Goal: Task Accomplishment & Management: Use online tool/utility

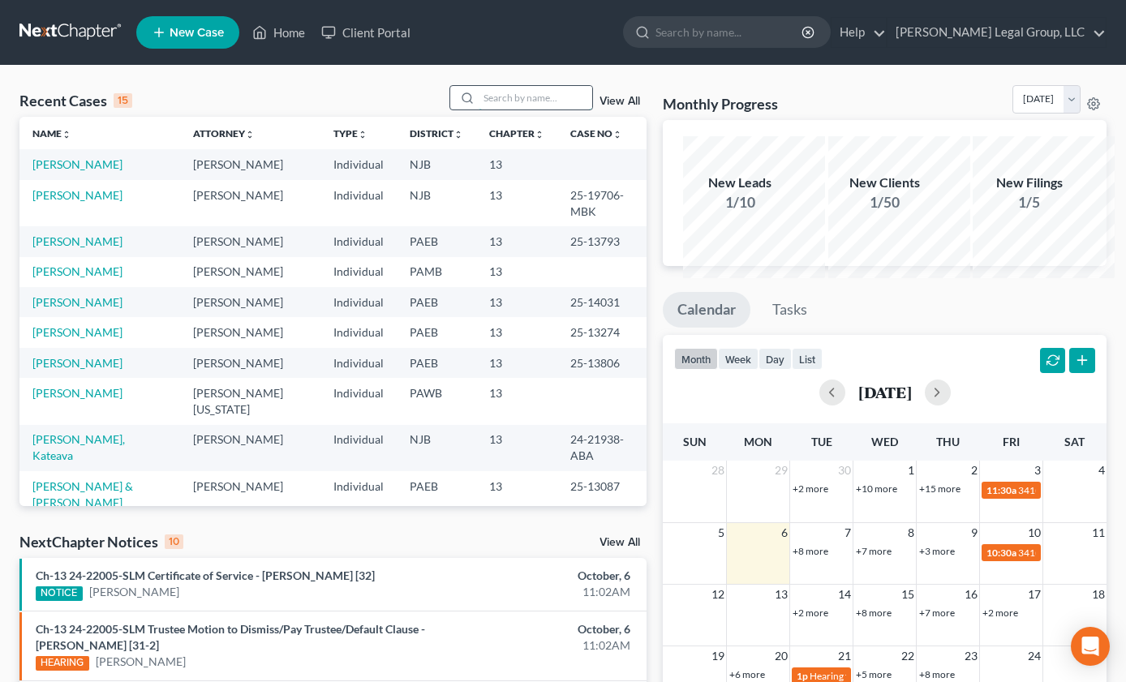
click at [479, 110] on input "search" at bounding box center [536, 98] width 114 height 24
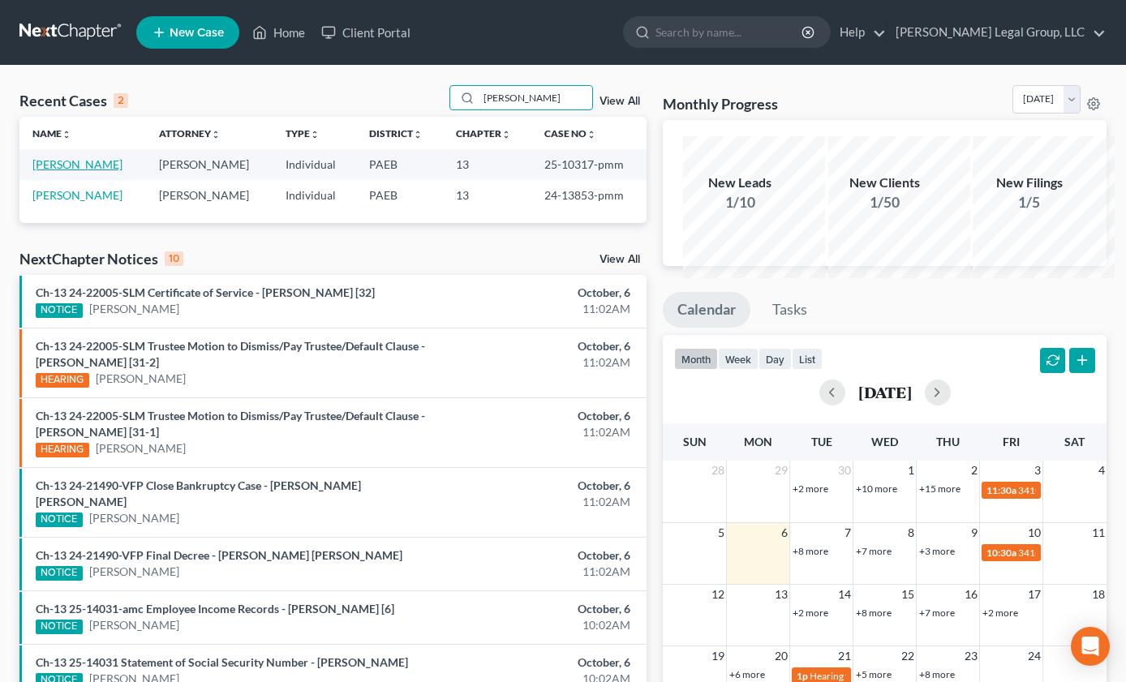
type input "[PERSON_NAME]"
click at [59, 171] on link "[PERSON_NAME]" at bounding box center [77, 164] width 90 height 14
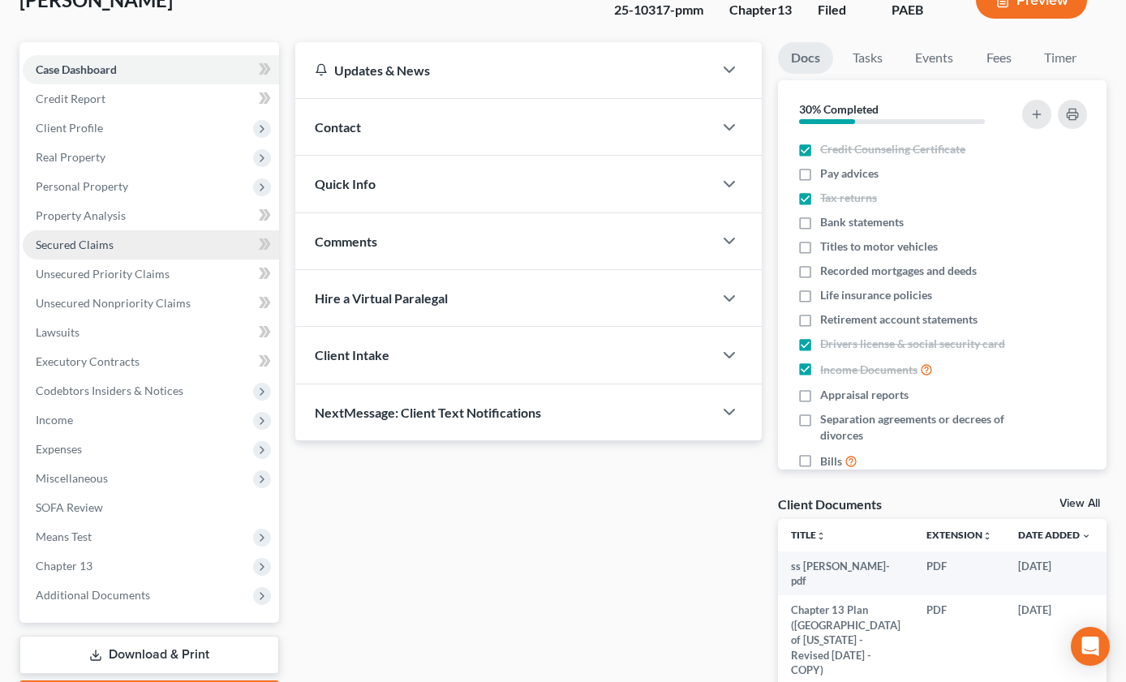
scroll to position [406, 0]
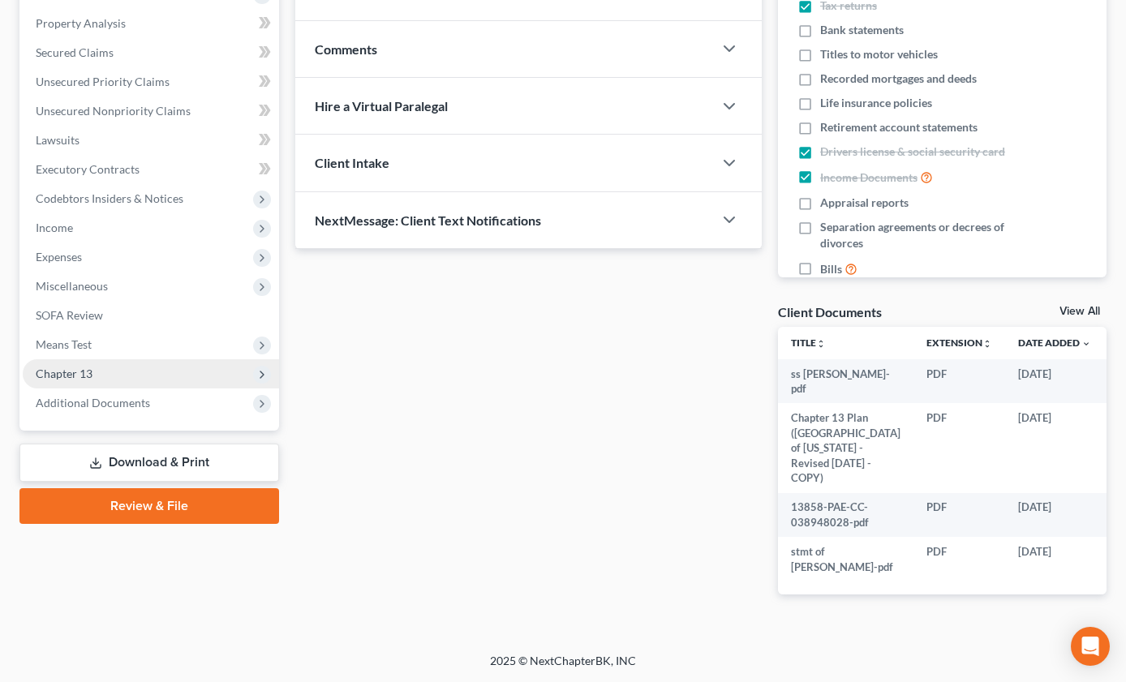
click at [93, 381] on span "Chapter 13" at bounding box center [64, 374] width 57 height 14
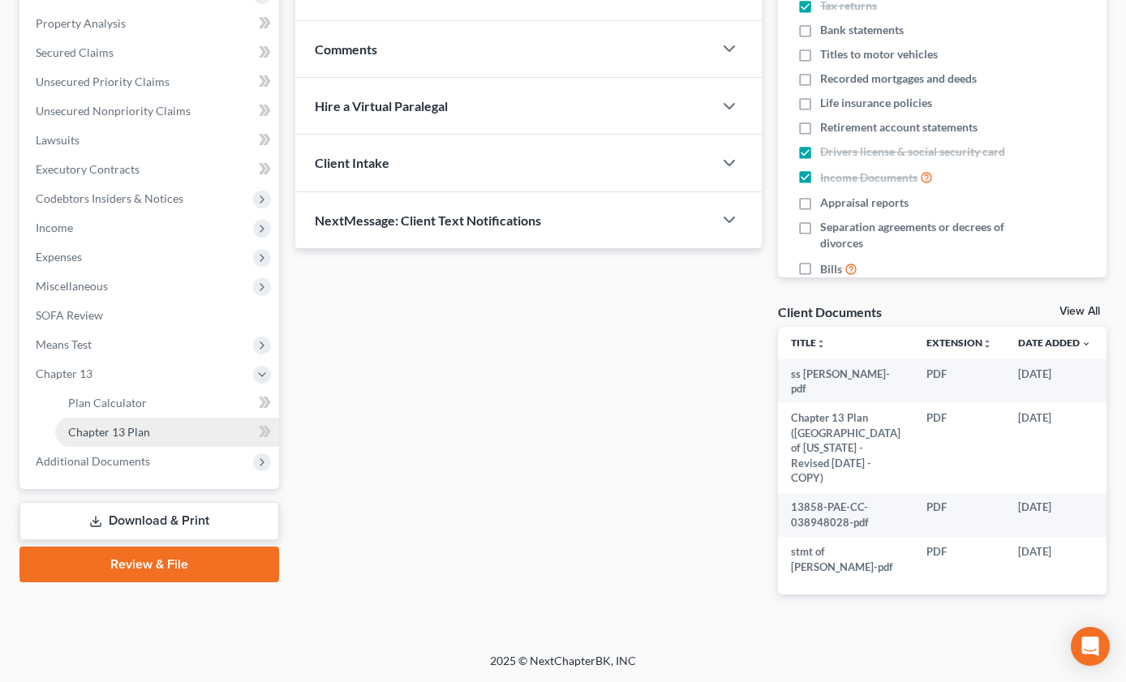
click at [138, 447] on link "Chapter 13 Plan" at bounding box center [167, 432] width 224 height 29
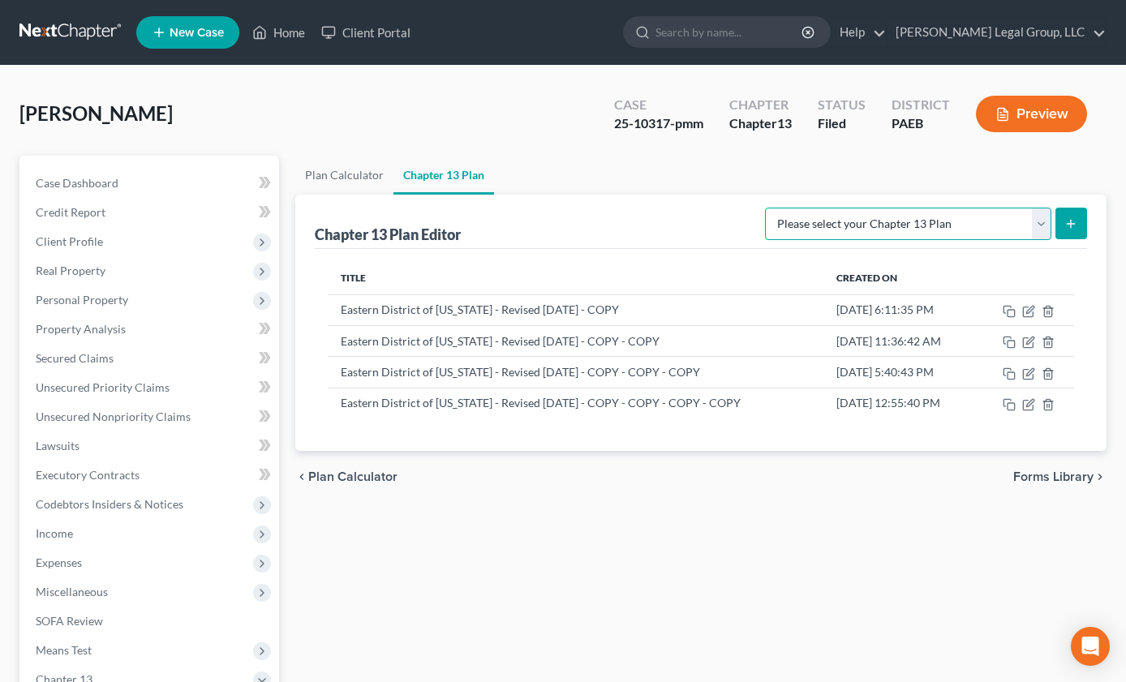
click at [1018, 240] on select "Please select your Chapter 13 Plan Eastern District of [US_STATE] - Effective […" at bounding box center [908, 224] width 286 height 32
select select "2"
click at [765, 240] on select "Please select your Chapter 13 Plan Eastern District of [US_STATE] - Effective […" at bounding box center [908, 224] width 286 height 32
click at [1065, 230] on icon "submit" at bounding box center [1071, 223] width 13 height 13
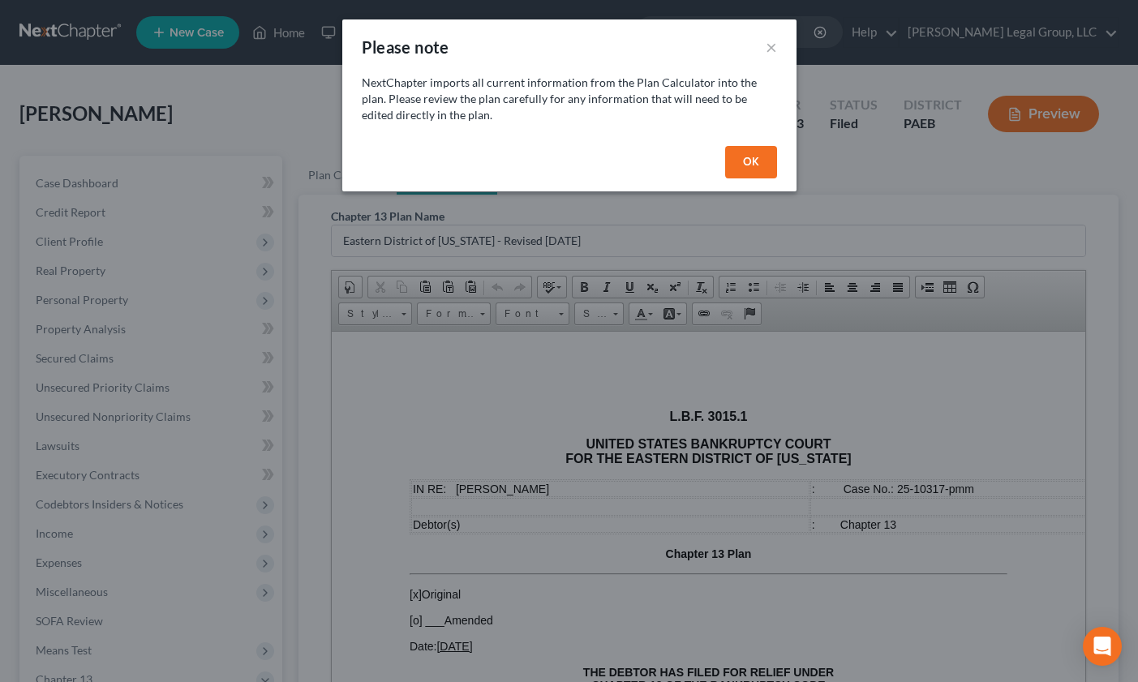
click at [777, 179] on button "OK" at bounding box center [751, 162] width 52 height 32
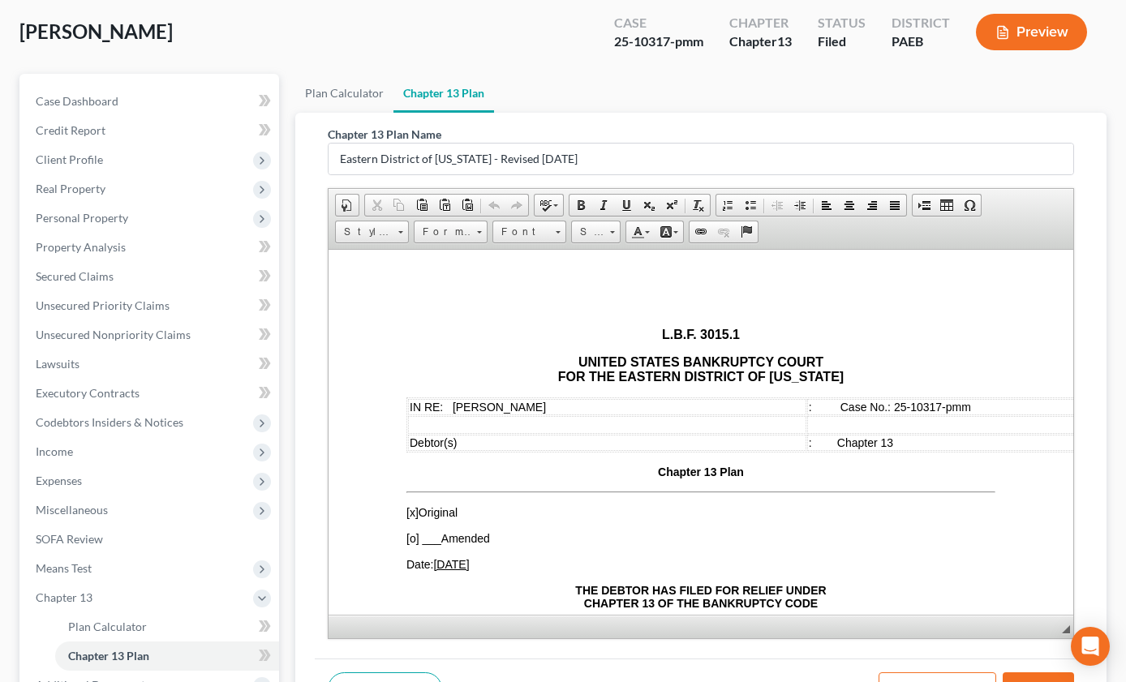
scroll to position [162, 0]
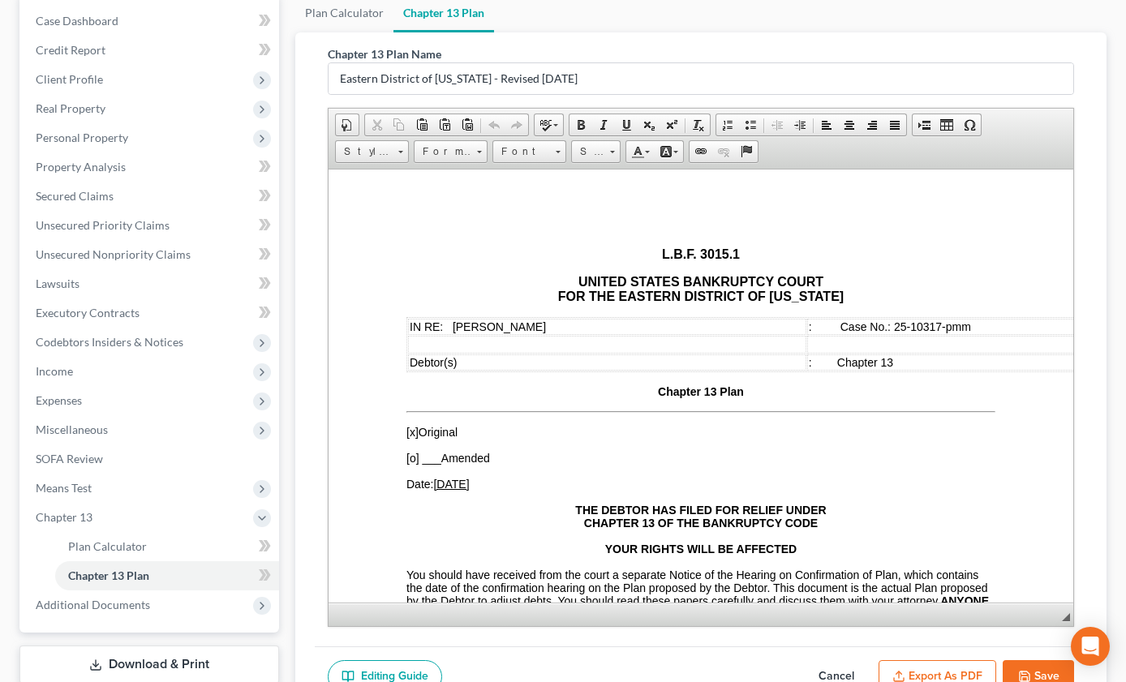
drag, startPoint x: 1051, startPoint y: 615, endPoint x: 1048, endPoint y: 670, distance: 55.3
click at [1062, 622] on span "◢" at bounding box center [1066, 617] width 8 height 8
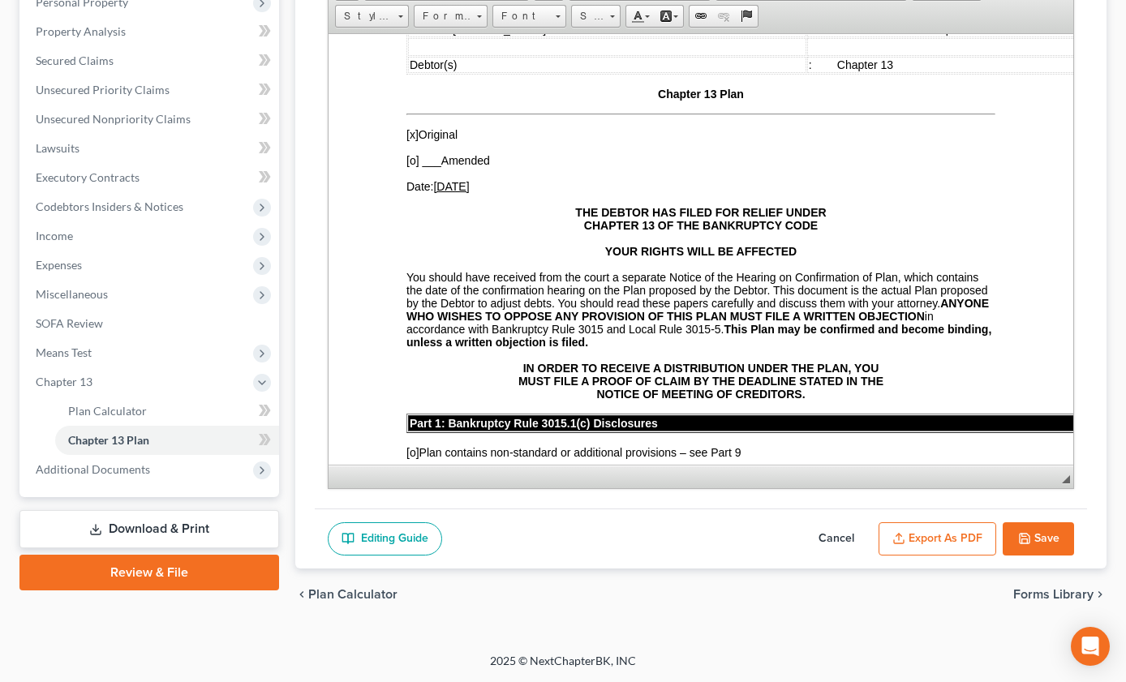
scroll to position [406, 0]
click at [801, 523] on button "Cancel" at bounding box center [836, 540] width 71 height 34
select select "2"
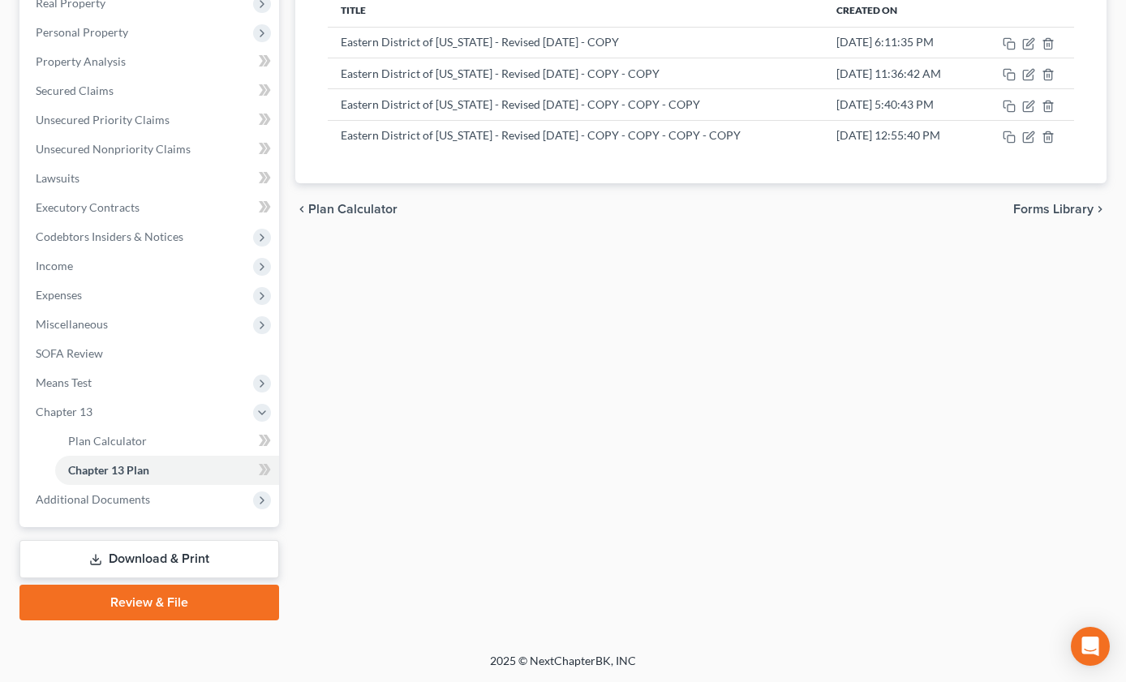
scroll to position [325, 0]
click at [1013, 144] on icon "button" at bounding box center [1009, 137] width 13 height 13
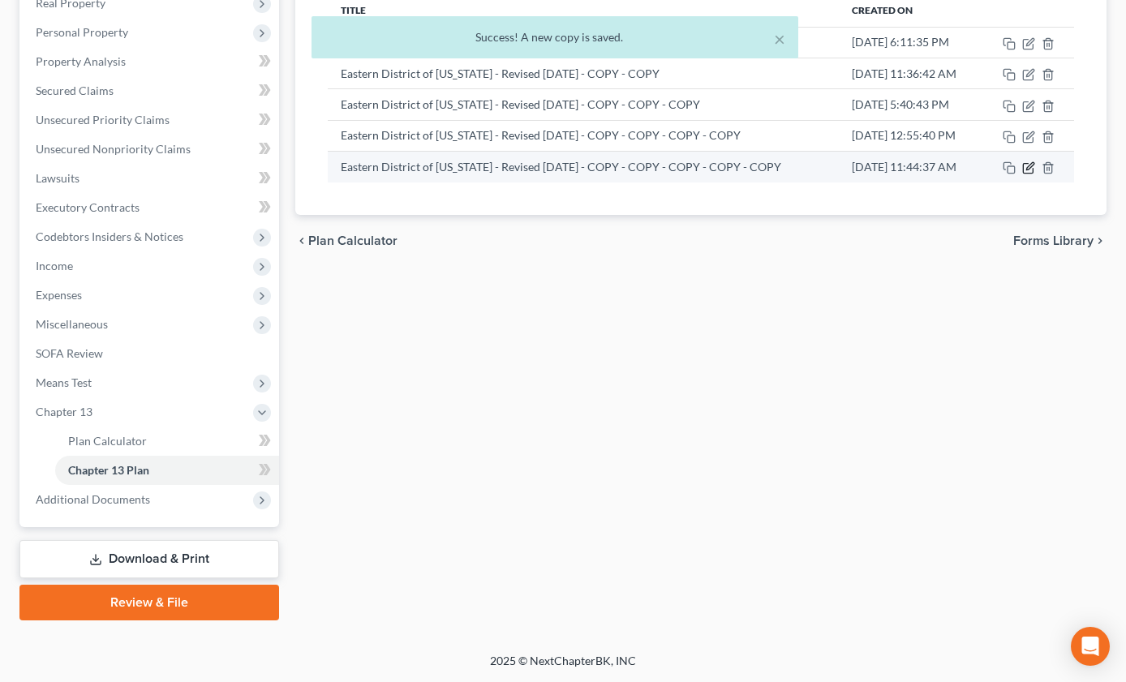
click at [1035, 174] on icon "button" at bounding box center [1028, 167] width 13 height 13
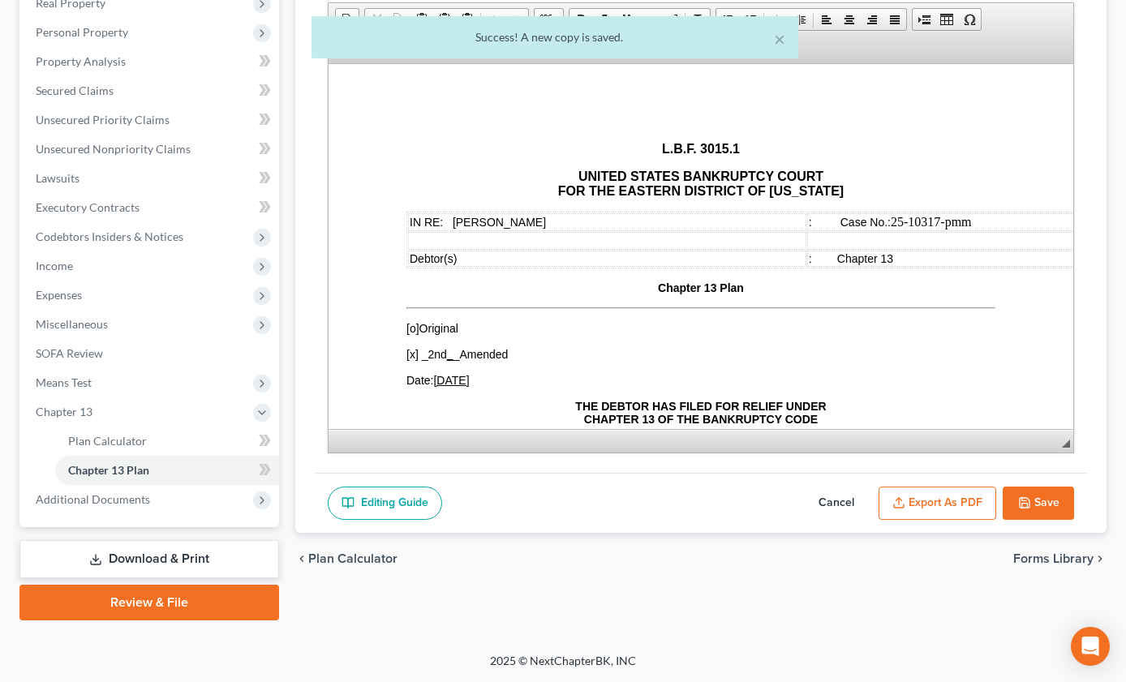
scroll to position [0, 0]
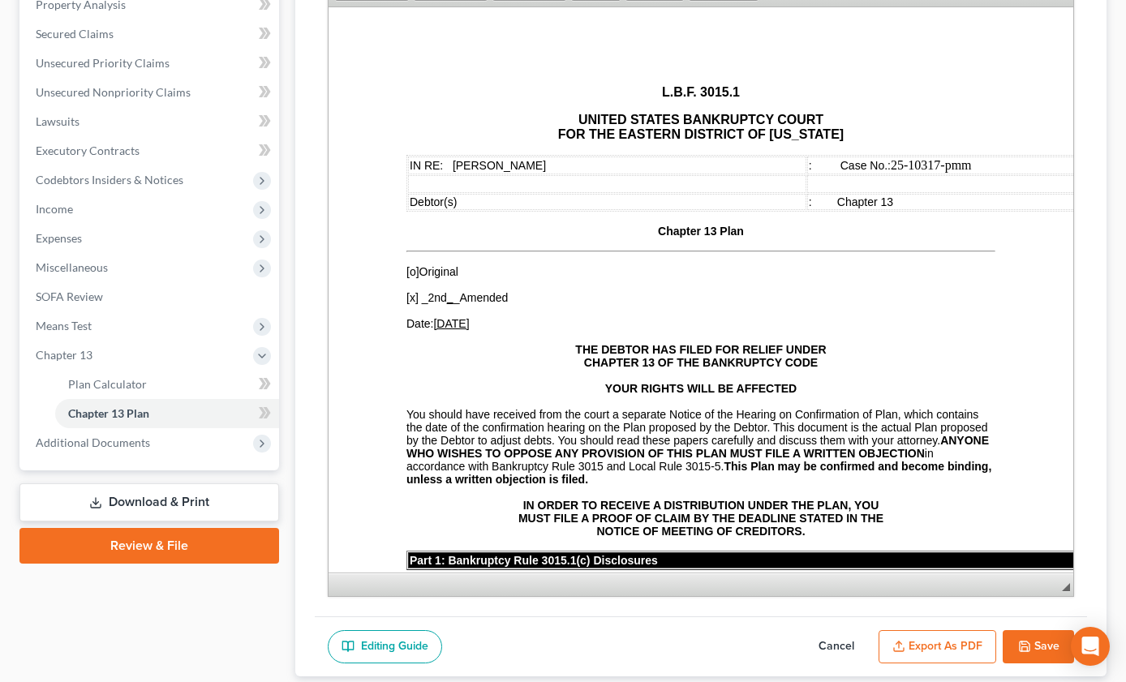
drag, startPoint x: 1052, startPoint y: 452, endPoint x: 1051, endPoint y: 638, distance: 185.8
click at [1062, 592] on span "◢" at bounding box center [1066, 587] width 8 height 8
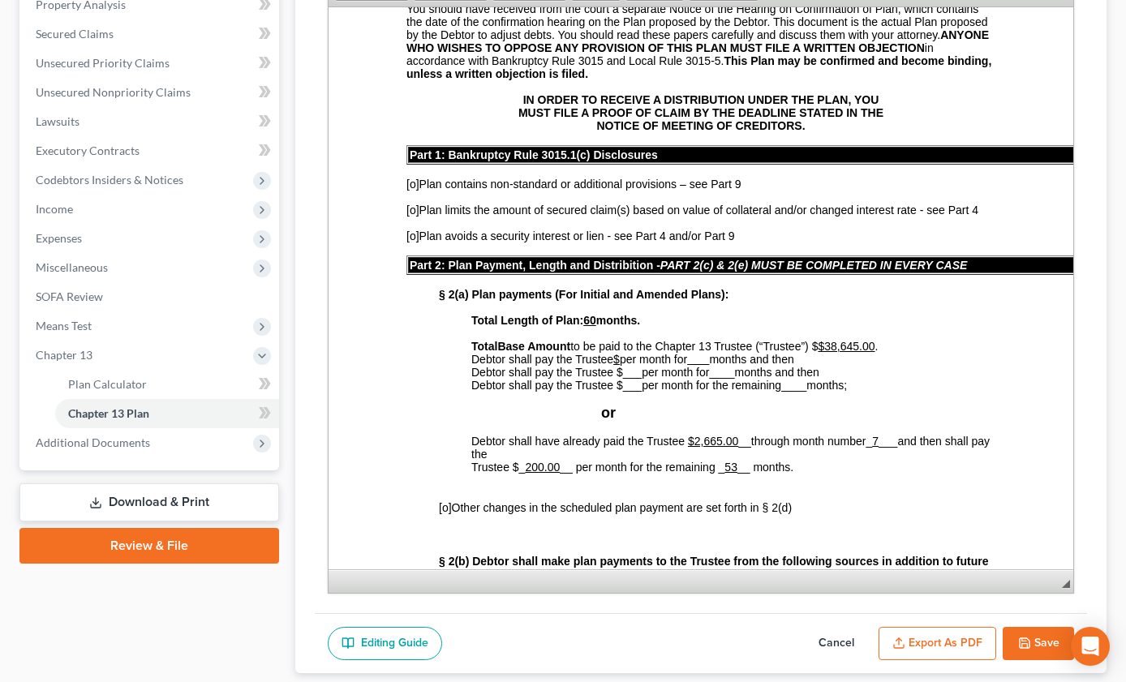
scroll to position [487, 0]
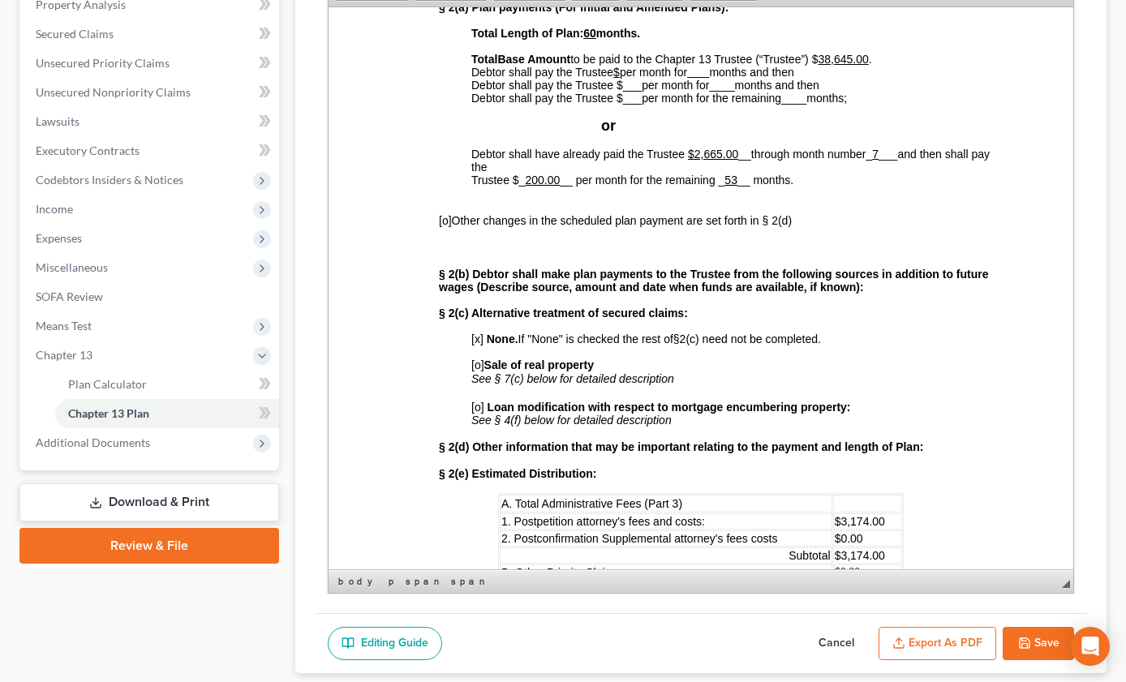
scroll to position [730, 0]
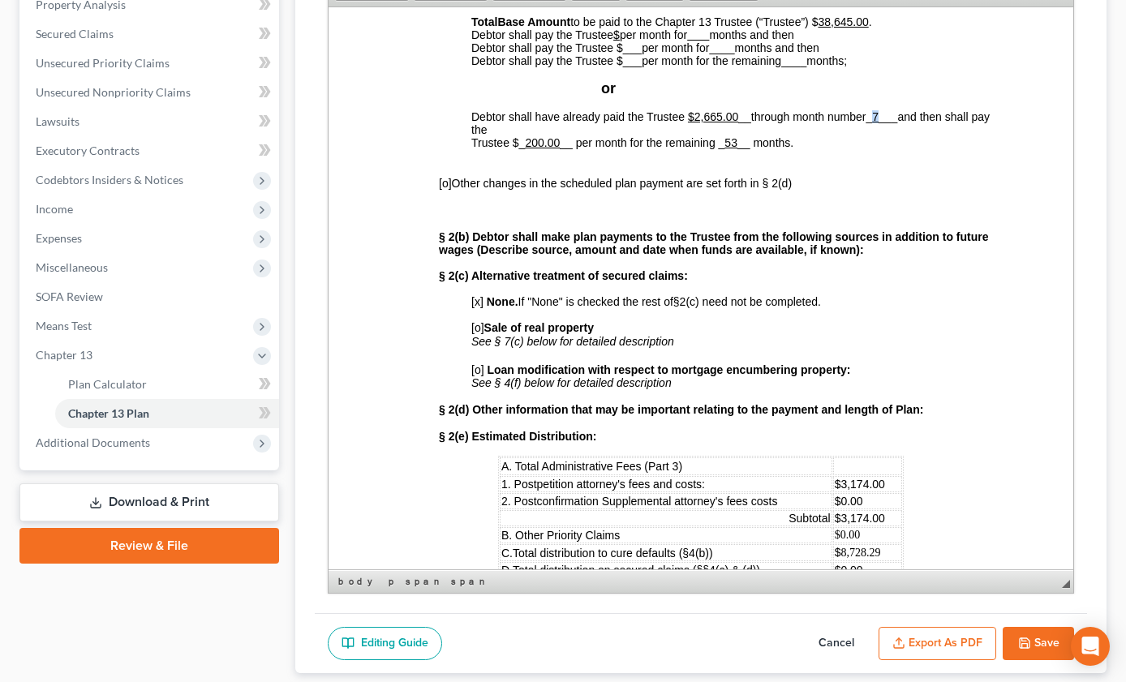
click at [880, 123] on span "_ 7 ___" at bounding box center [882, 116] width 32 height 13
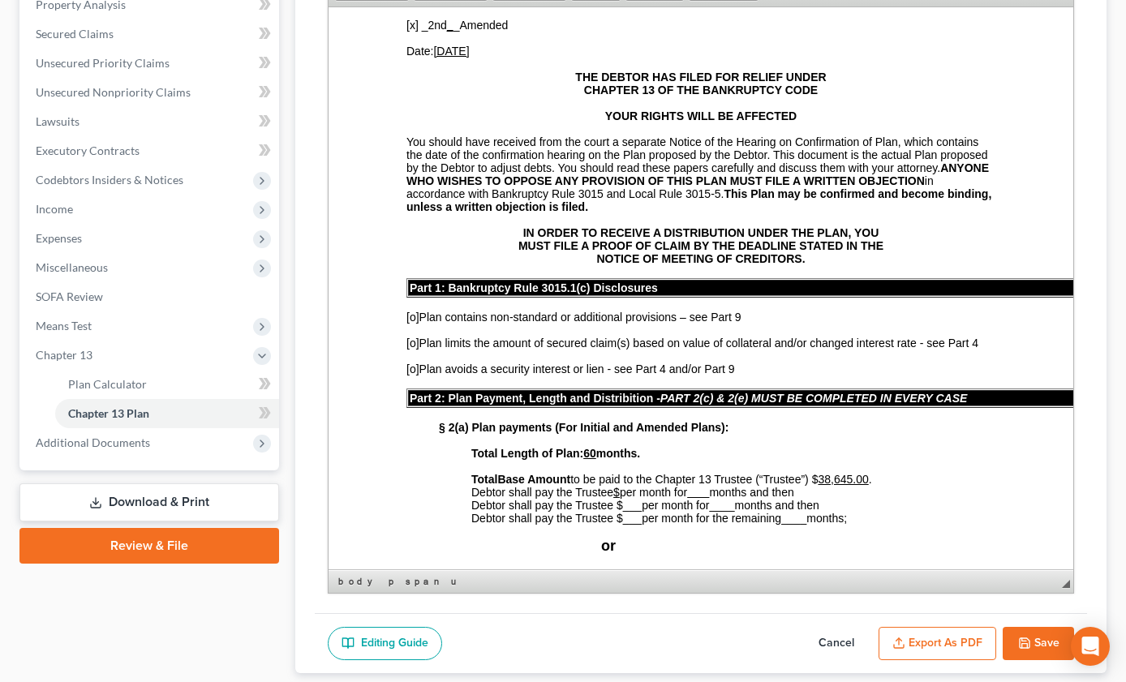
scroll to position [243, 0]
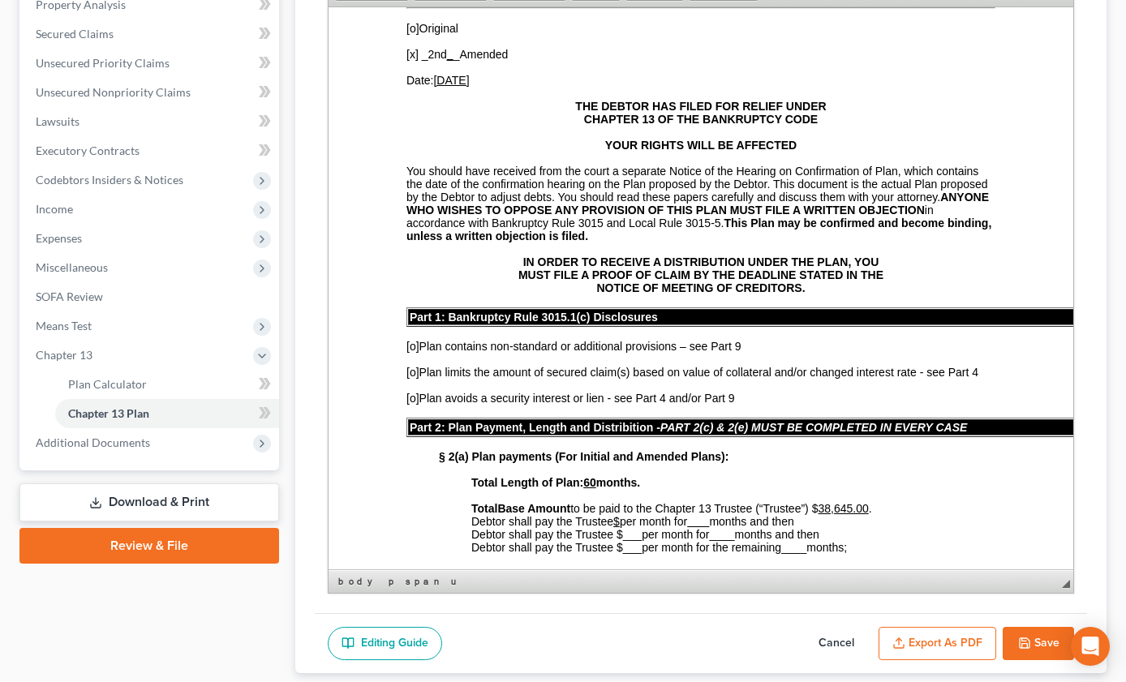
drag, startPoint x: 464, startPoint y: 105, endPoint x: 438, endPoint y: 107, distance: 26.1
click at [438, 86] on u "[DATE]" at bounding box center [451, 79] width 36 height 13
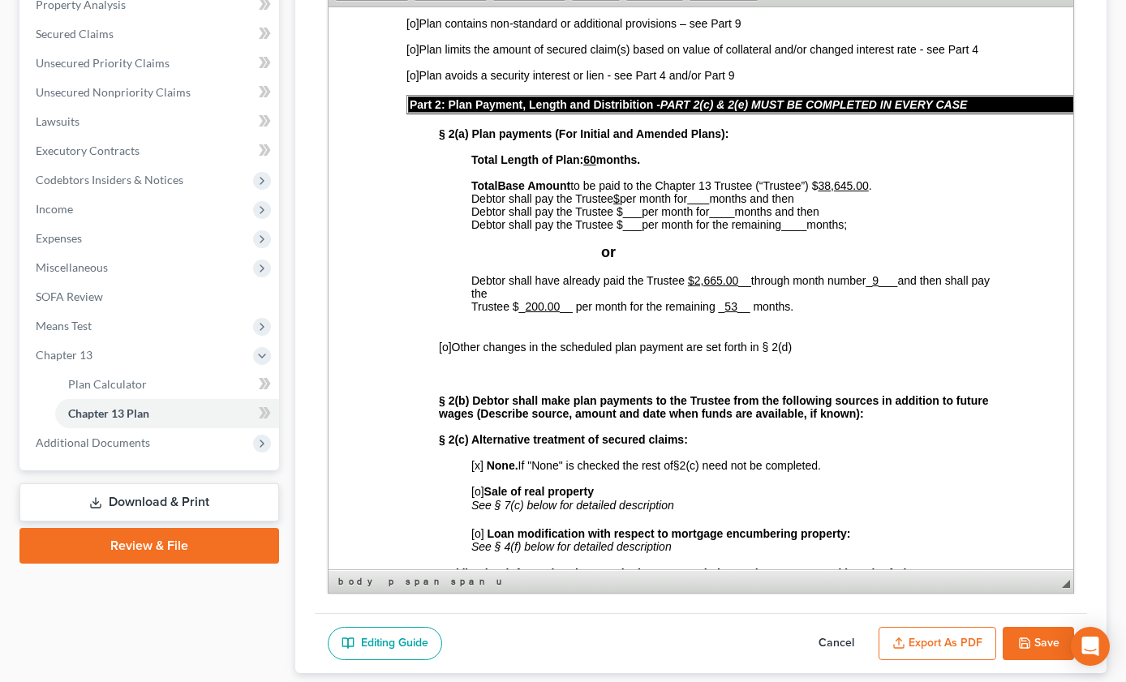
scroll to position [568, 0]
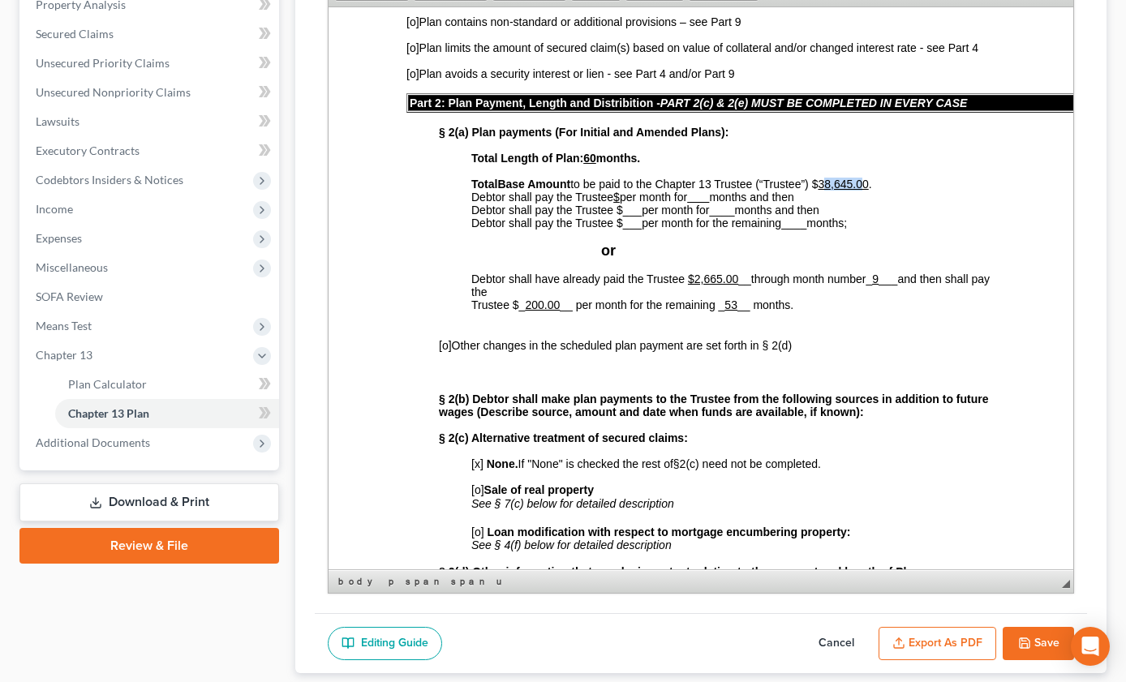
drag, startPoint x: 871, startPoint y: 267, endPoint x: 829, endPoint y: 264, distance: 42.3
click at [829, 190] on u "38,645.00" at bounding box center [843, 183] width 50 height 13
drag, startPoint x: 867, startPoint y: 266, endPoint x: 820, endPoint y: 268, distance: 47.1
click at [820, 190] on span "Base Amount to be paid to the Chapter 13 Trustee (“Trustee”) $13,365.0 0 ." at bounding box center [684, 183] width 374 height 13
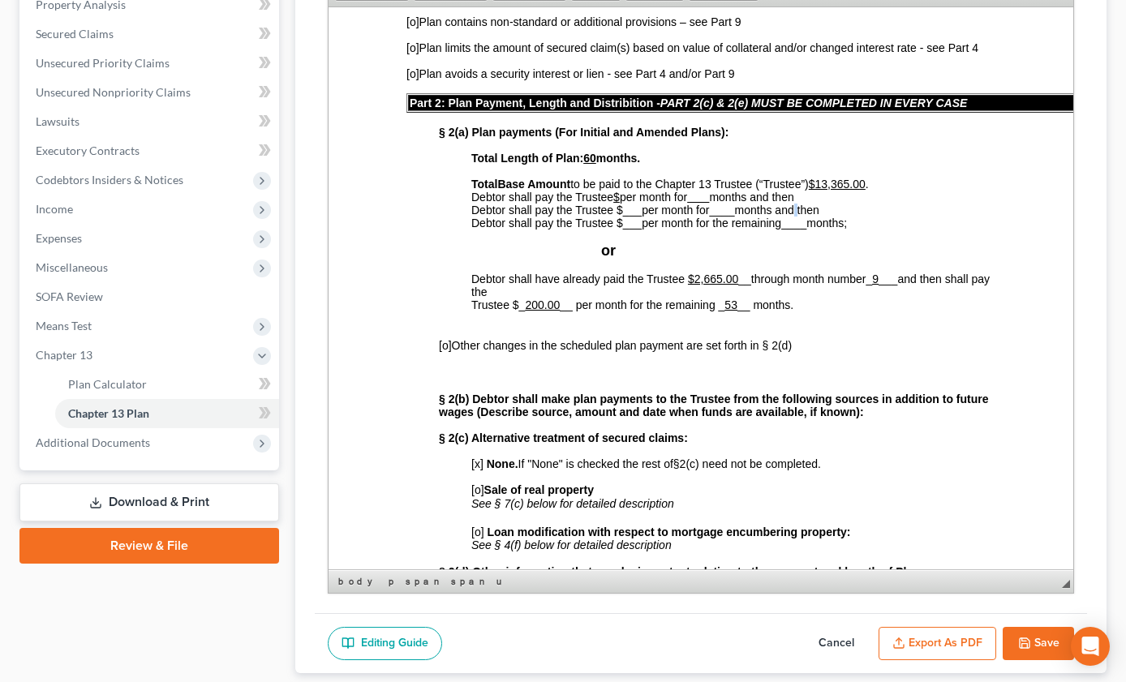
click at [802, 216] on span "months and then" at bounding box center [777, 209] width 84 height 13
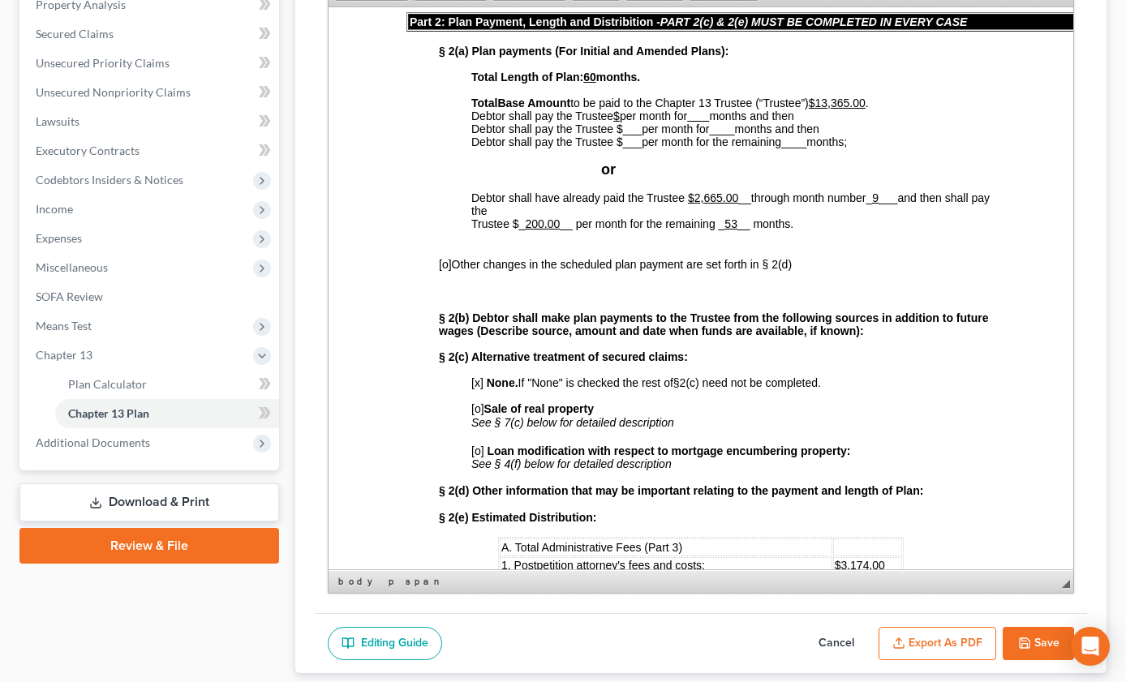
click at [664, 244] on p "Debtor shall have already paid the Trustee $2,665.00 __ through month number _ …" at bounding box center [733, 218] width 524 height 54
click at [536, 230] on u "200.00" at bounding box center [542, 223] width 35 height 13
click at [734, 230] on u "53" at bounding box center [731, 223] width 13 height 13
click at [733, 230] on u "53" at bounding box center [731, 223] width 13 height 13
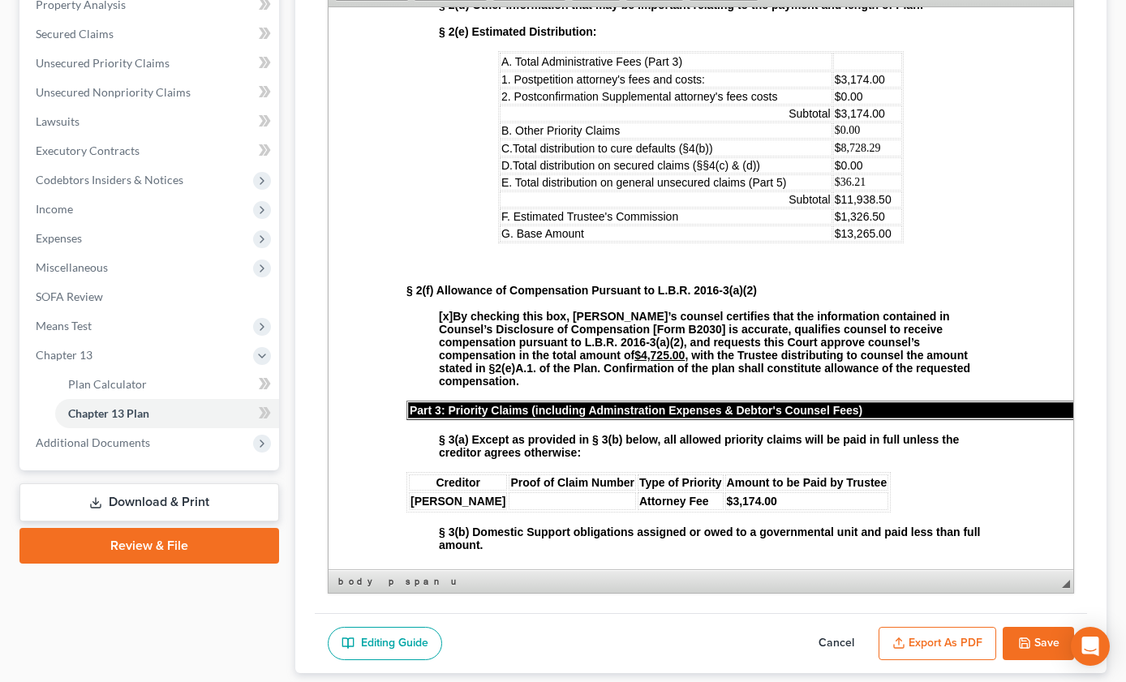
scroll to position [1136, 0]
click at [878, 120] on td "$3,174.00" at bounding box center [867, 112] width 69 height 16
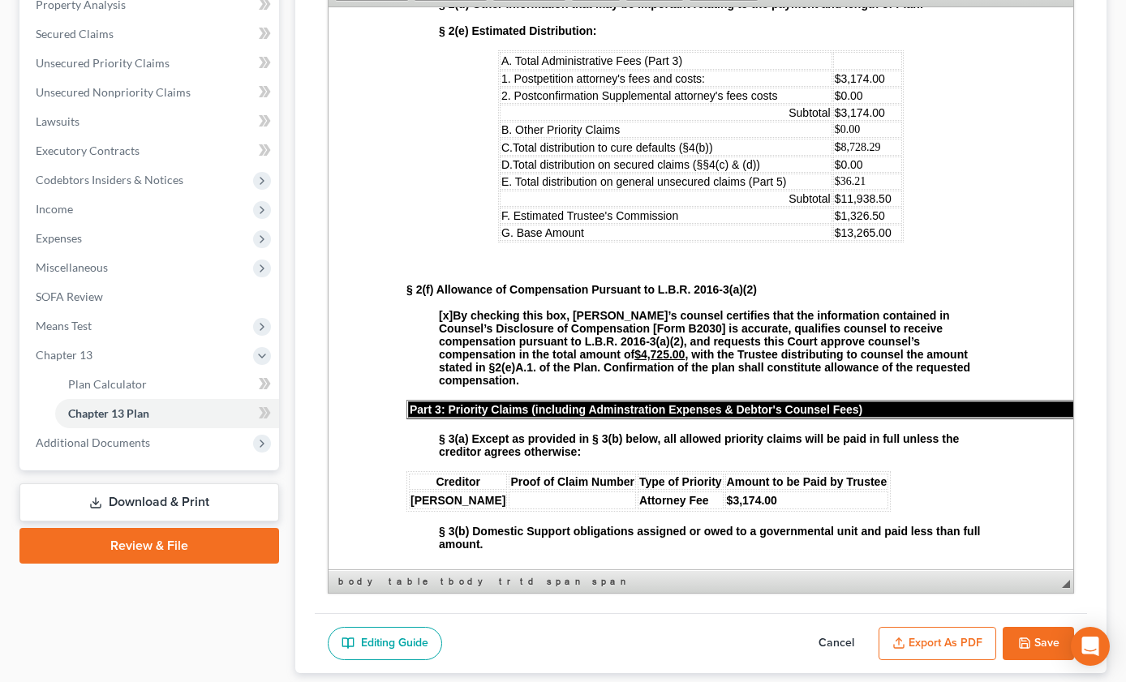
click at [858, 239] on span "$13,265.00" at bounding box center [863, 232] width 57 height 13
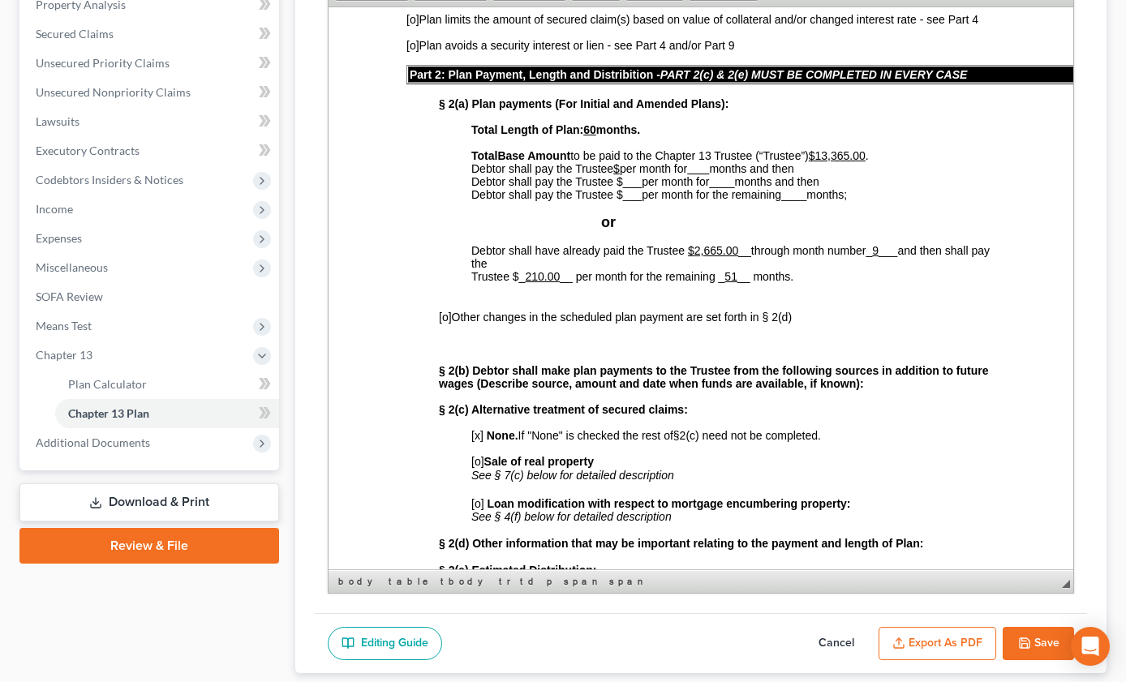
scroll to position [568, 0]
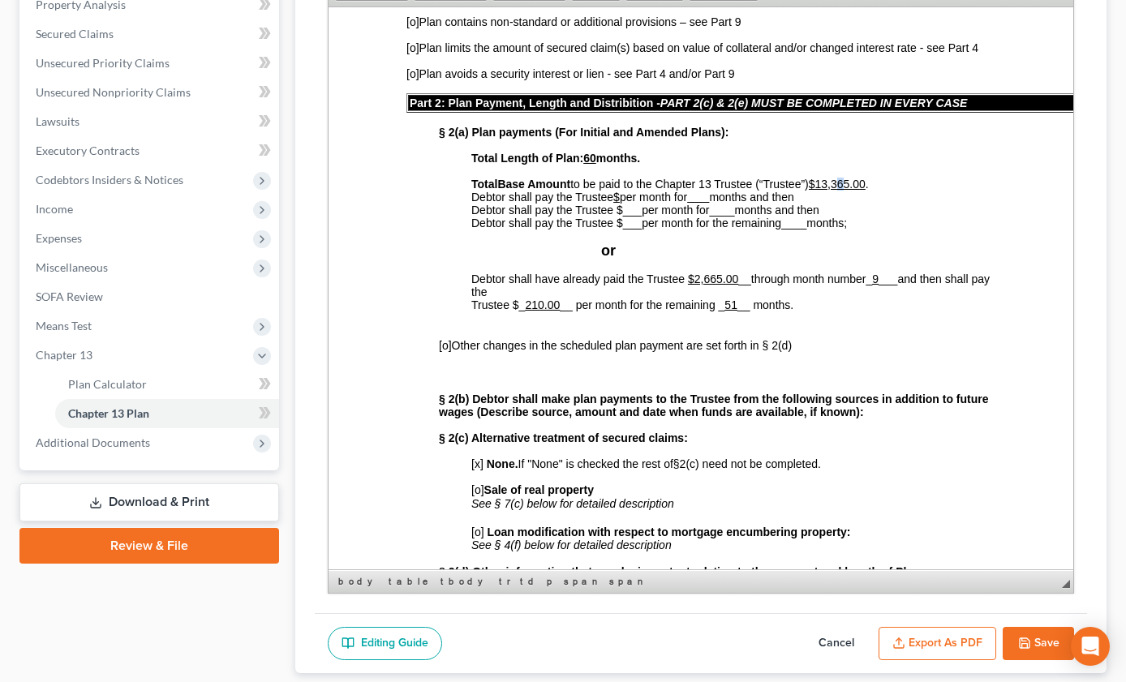
click at [849, 190] on u "$13,365.0 0" at bounding box center [837, 183] width 57 height 13
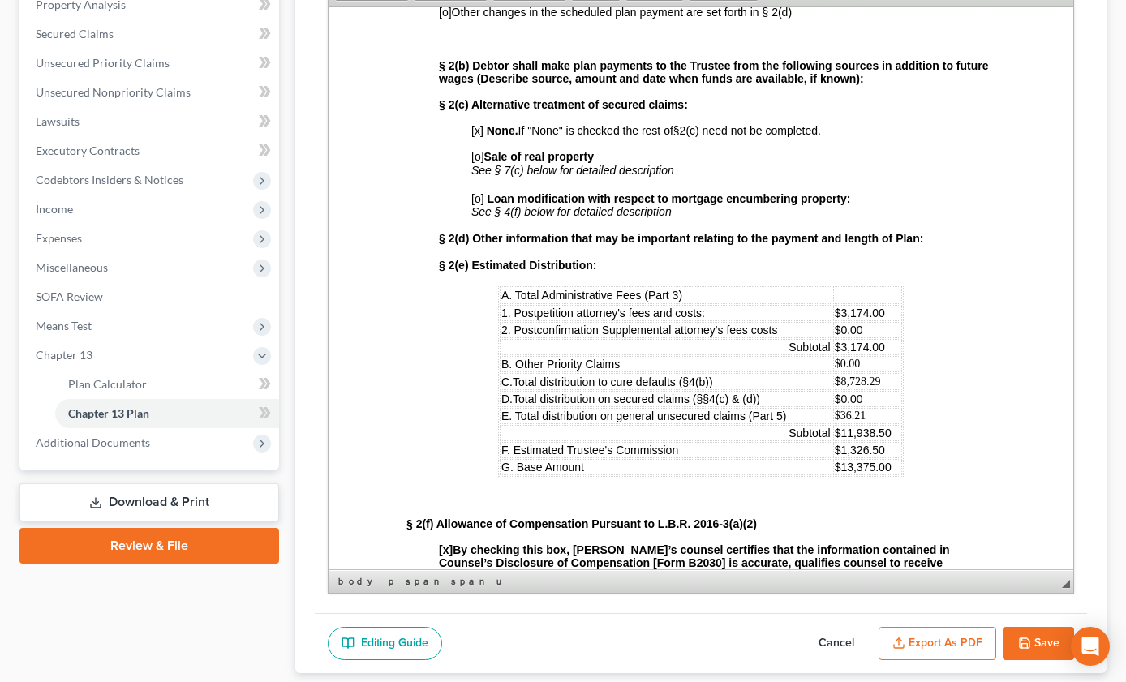
scroll to position [1055, 0]
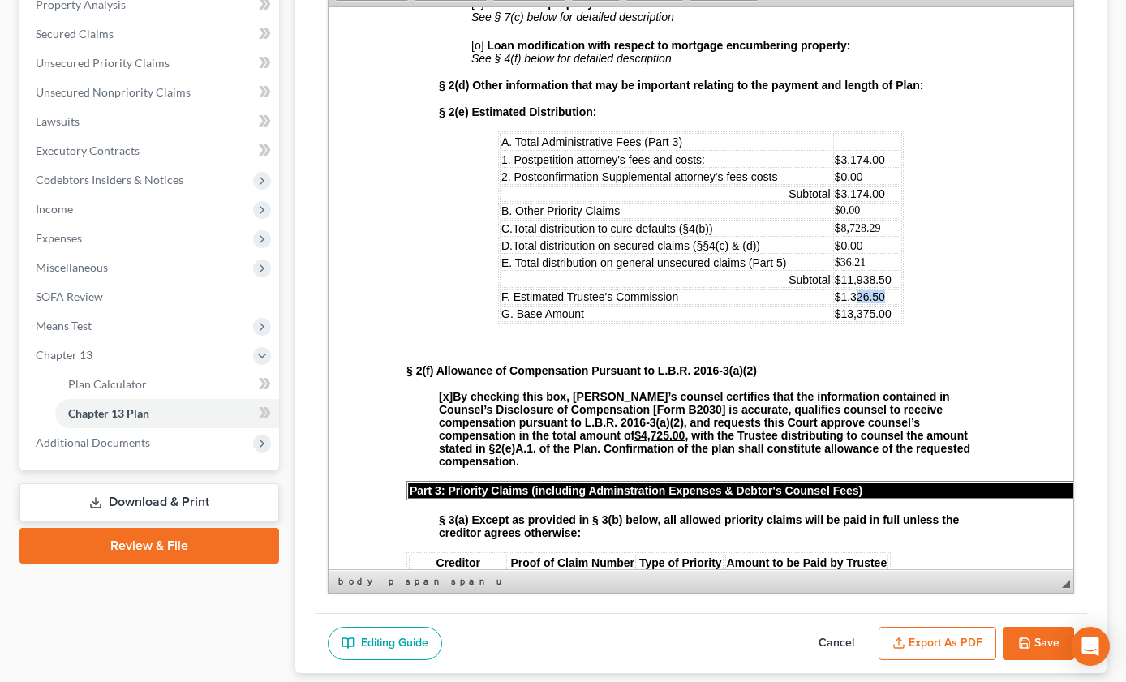
click at [846, 303] on span "$1,326.50" at bounding box center [860, 296] width 50 height 13
drag, startPoint x: 876, startPoint y: 420, endPoint x: 830, endPoint y: 425, distance: 45.8
click at [833, 287] on td "$11,938.50" at bounding box center [867, 279] width 69 height 16
drag, startPoint x: 851, startPoint y: 402, endPoint x: 827, endPoint y: 403, distance: 24.4
click at [833, 270] on td "$36.21" at bounding box center [867, 262] width 69 height 16
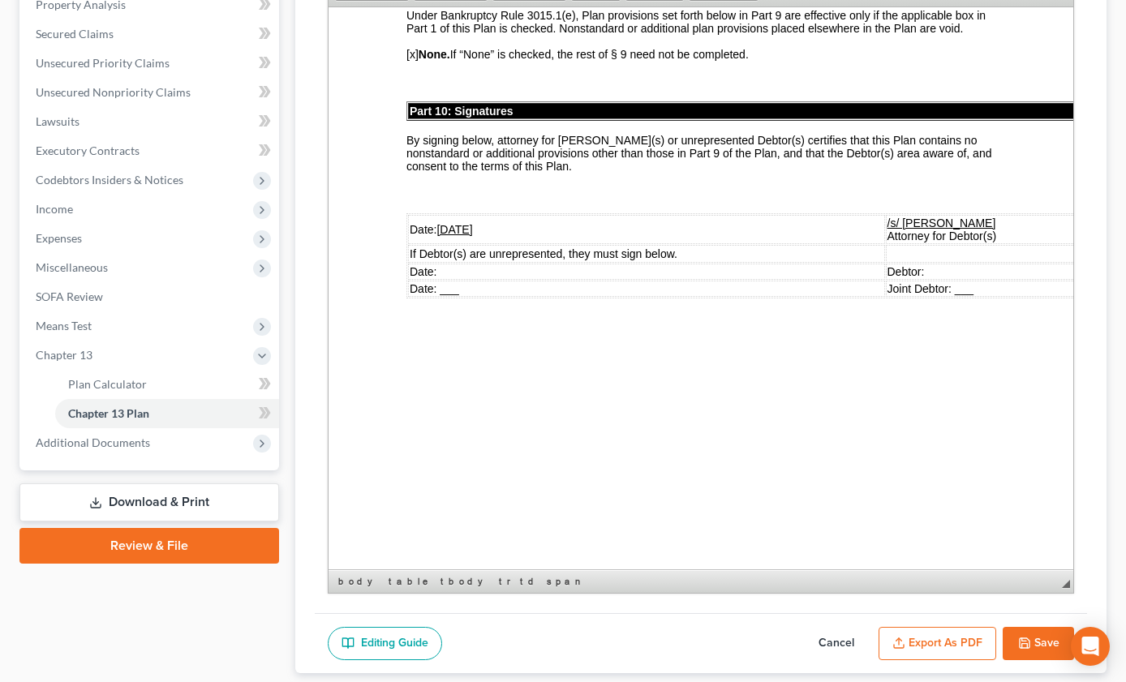
scroll to position [5518, 0]
click at [471, 298] on div "Part 8: Order of Distribution The order of distribution of Plan payments will b…" at bounding box center [701, 3] width 589 height 590
drag, startPoint x: 467, startPoint y: 340, endPoint x: 442, endPoint y: 340, distance: 25.2
click at [442, 235] on u "[DATE]" at bounding box center [455, 228] width 36 height 13
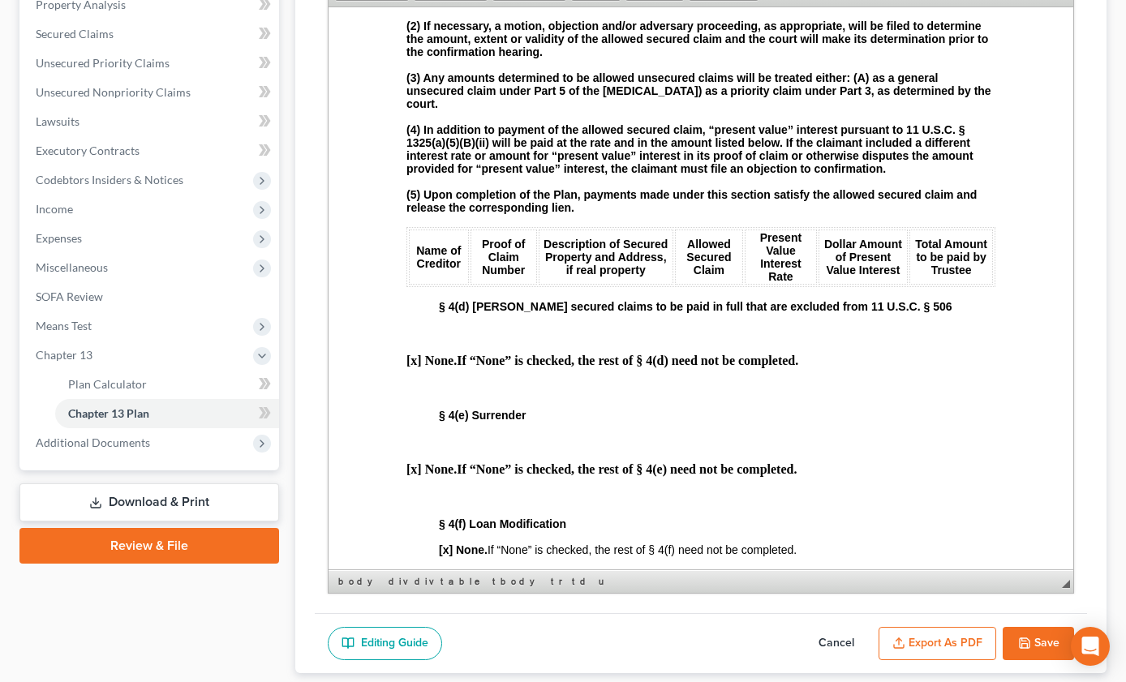
scroll to position [0, 0]
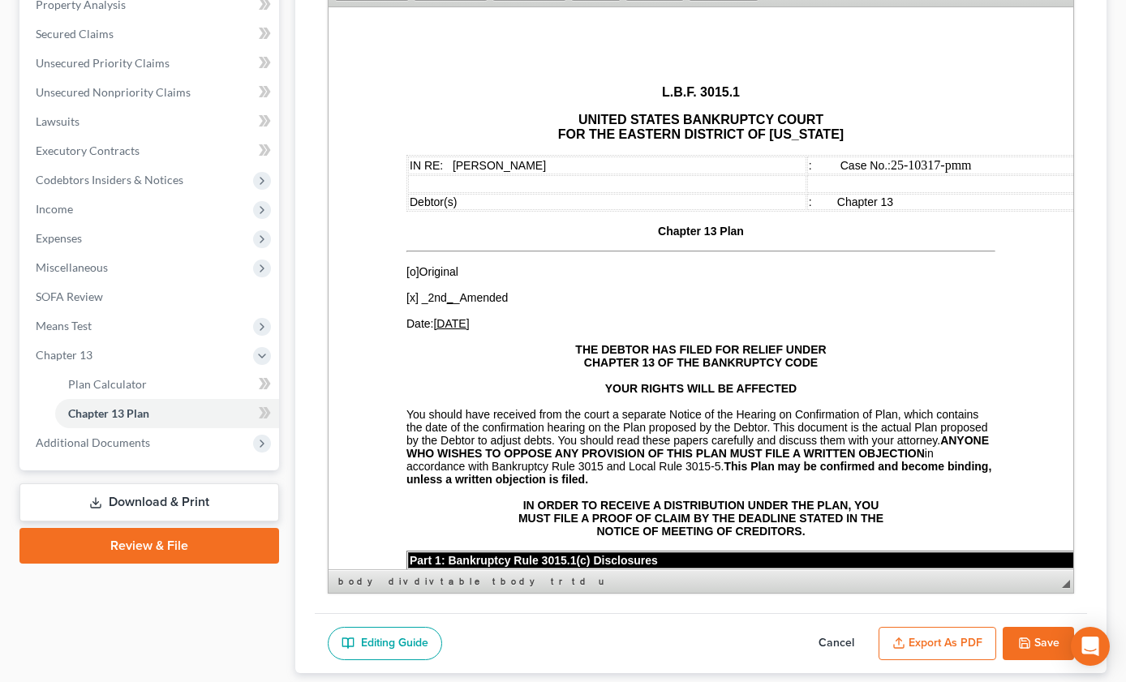
drag, startPoint x: 1047, startPoint y: 389, endPoint x: 1412, endPoint y: 102, distance: 464.6
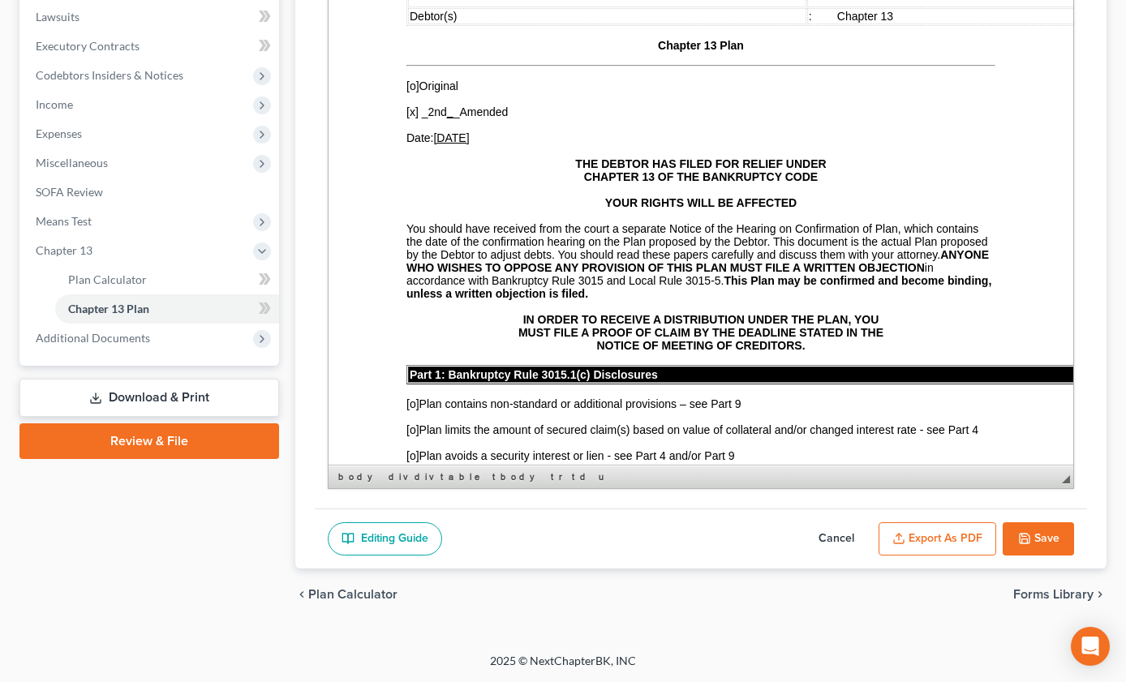
scroll to position [539, 0]
click at [1020, 523] on button "Save" at bounding box center [1038, 540] width 71 height 34
select select "2"
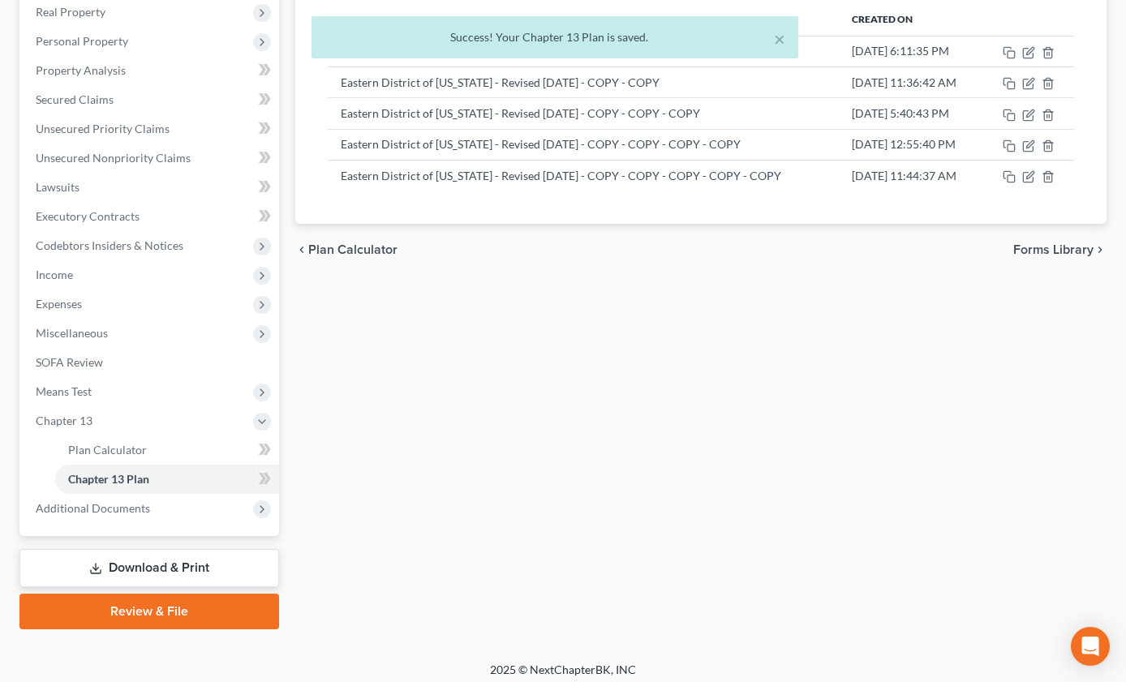
scroll to position [258, 0]
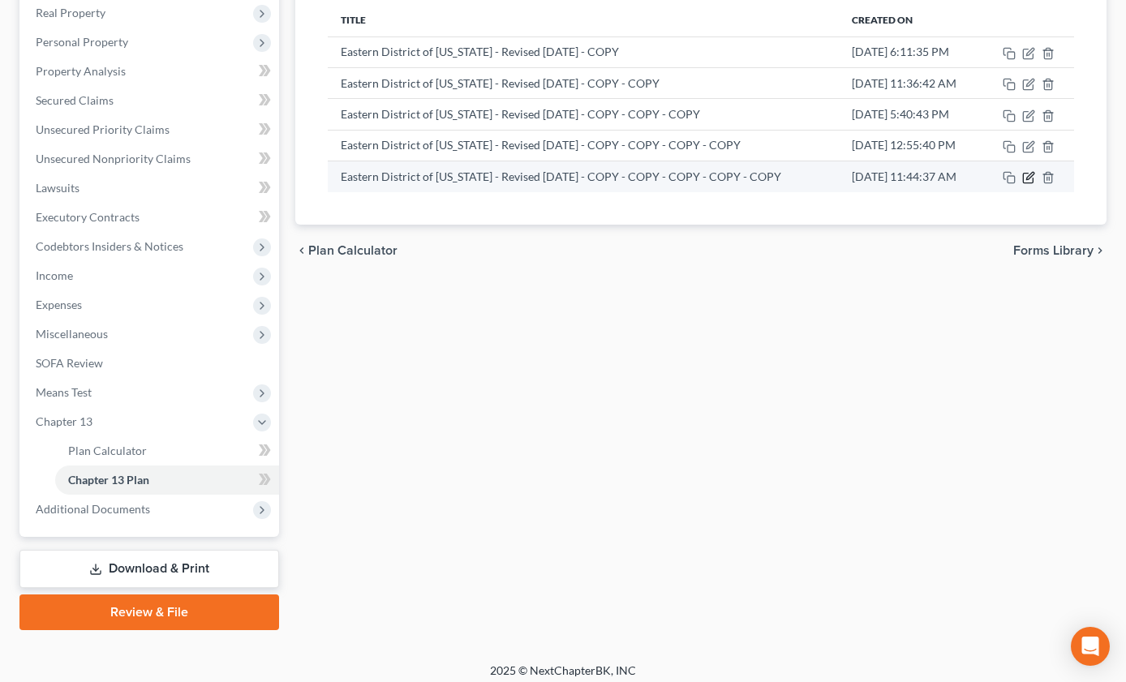
click at [1028, 184] on icon "button" at bounding box center [1028, 177] width 13 height 13
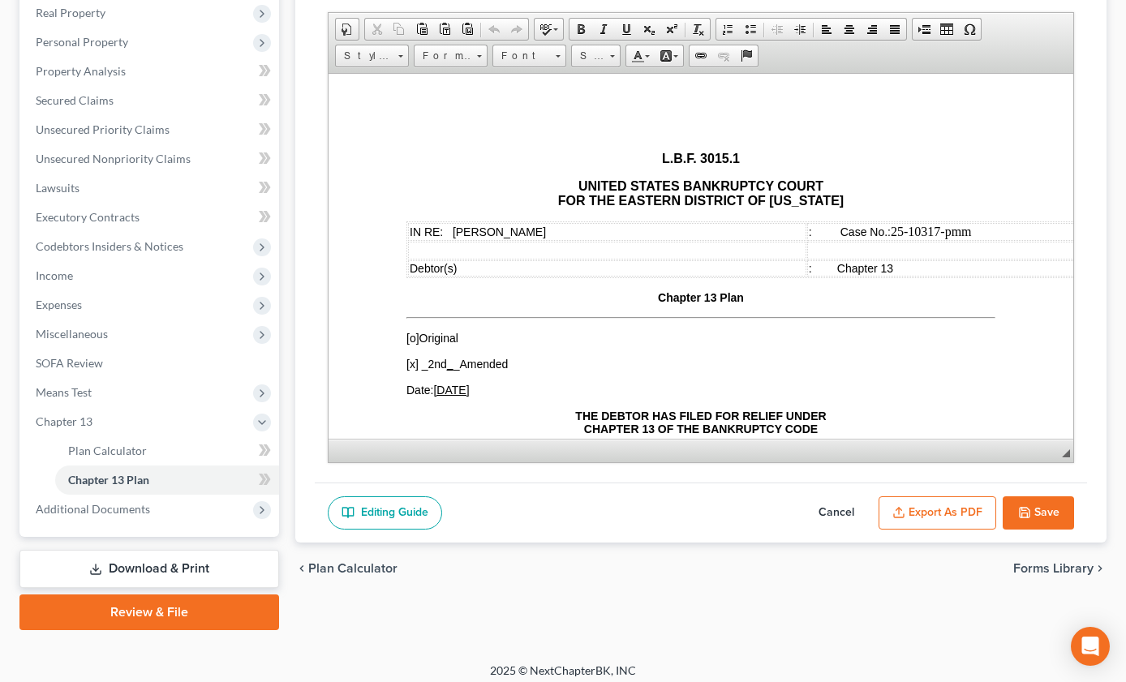
scroll to position [0, 0]
click at [801, 531] on button "Cancel" at bounding box center [836, 514] width 71 height 34
select select "2"
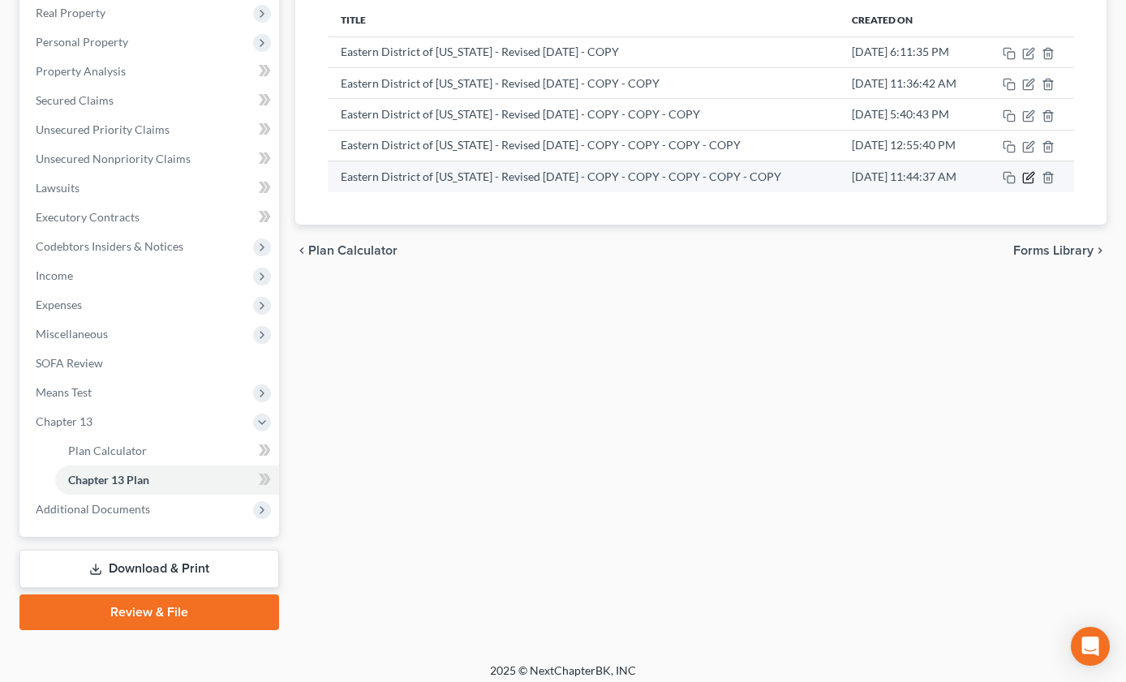
click at [1027, 184] on icon "button" at bounding box center [1028, 177] width 13 height 13
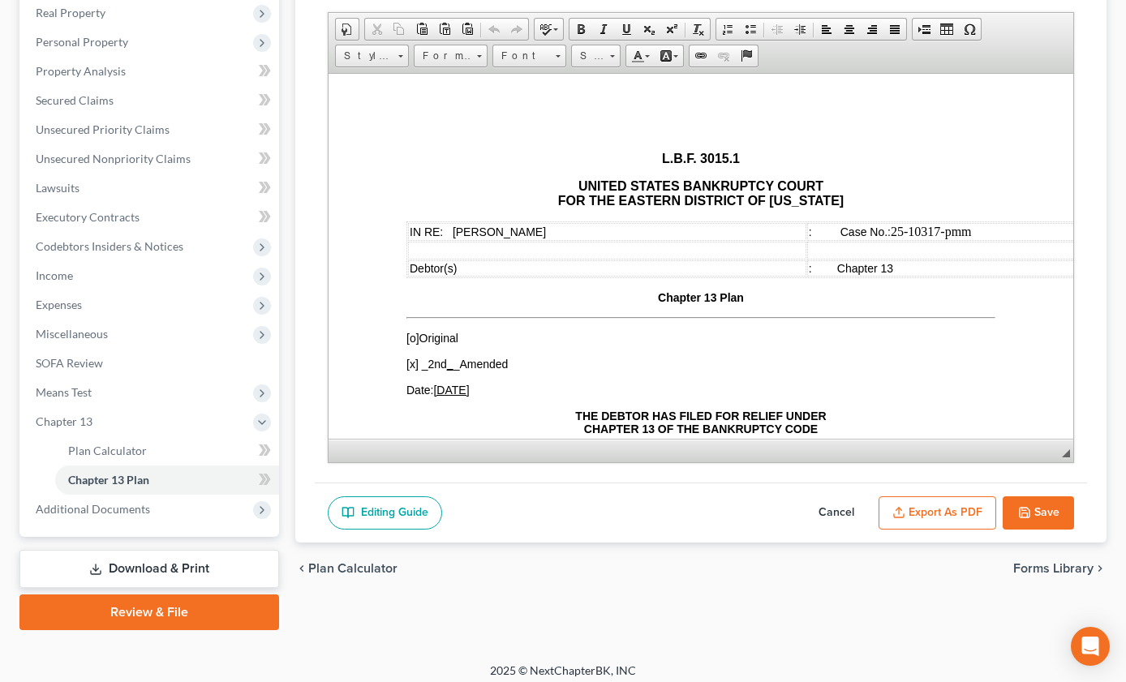
click at [897, 531] on button "Export as PDF" at bounding box center [938, 514] width 118 height 34
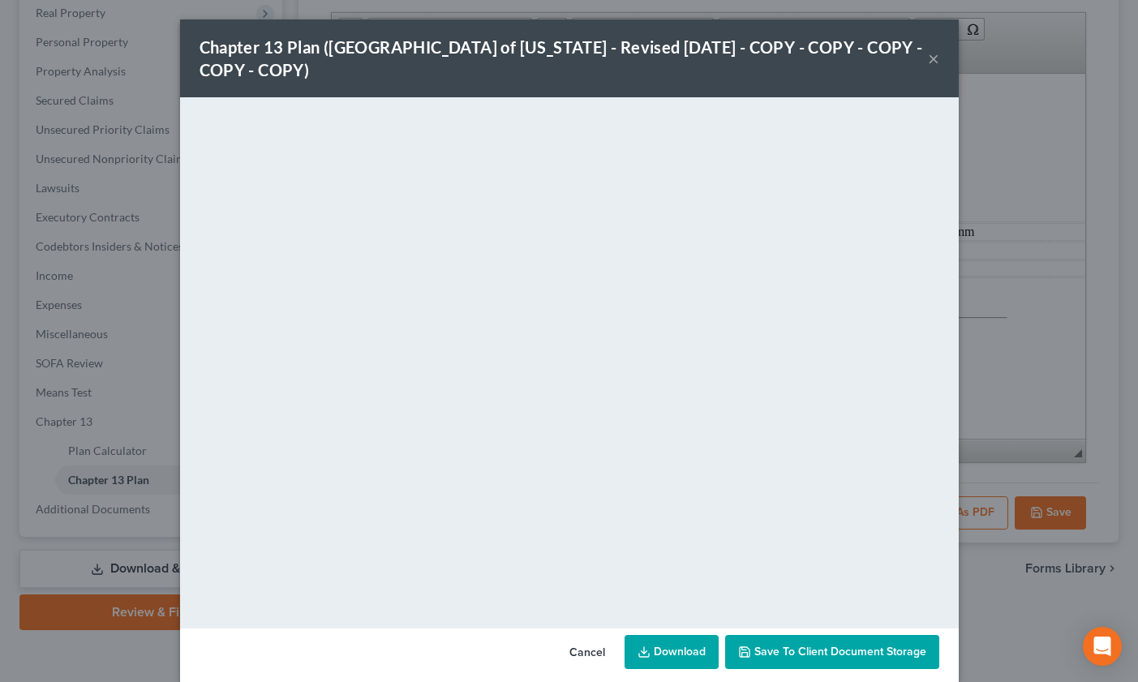
click at [583, 669] on button "Cancel" at bounding box center [588, 653] width 62 height 32
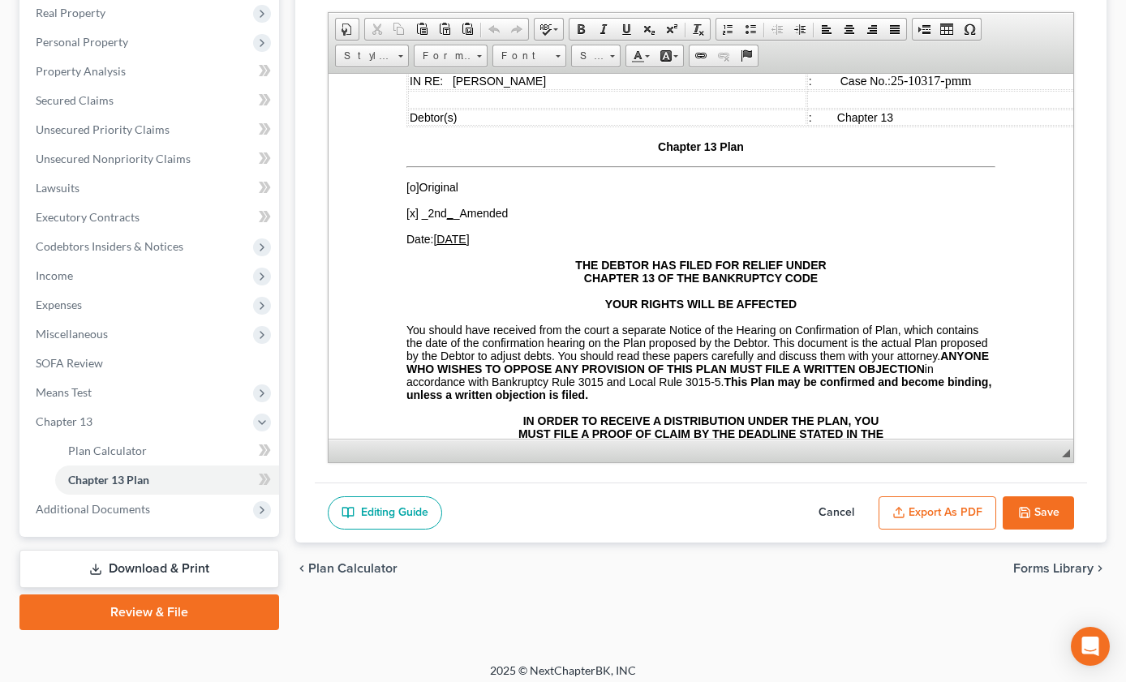
scroll to position [162, 0]
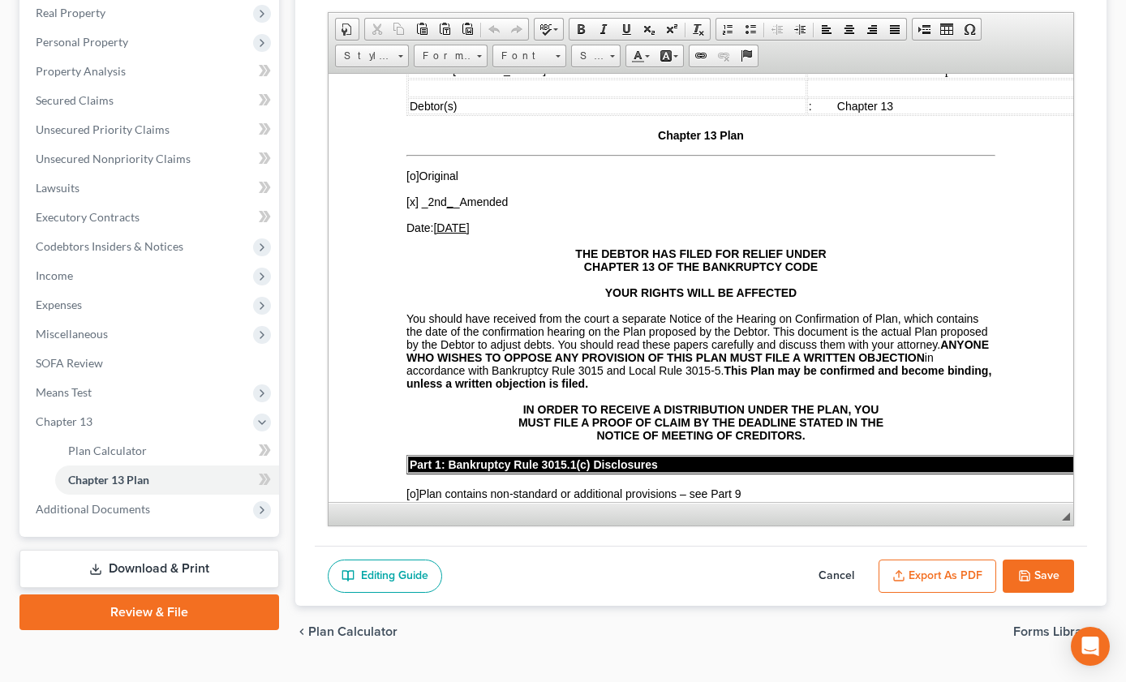
drag, startPoint x: 1056, startPoint y: 521, endPoint x: 1043, endPoint y: 574, distance: 54.3
click at [1044, 526] on span "◢ Elements path" at bounding box center [701, 514] width 745 height 24
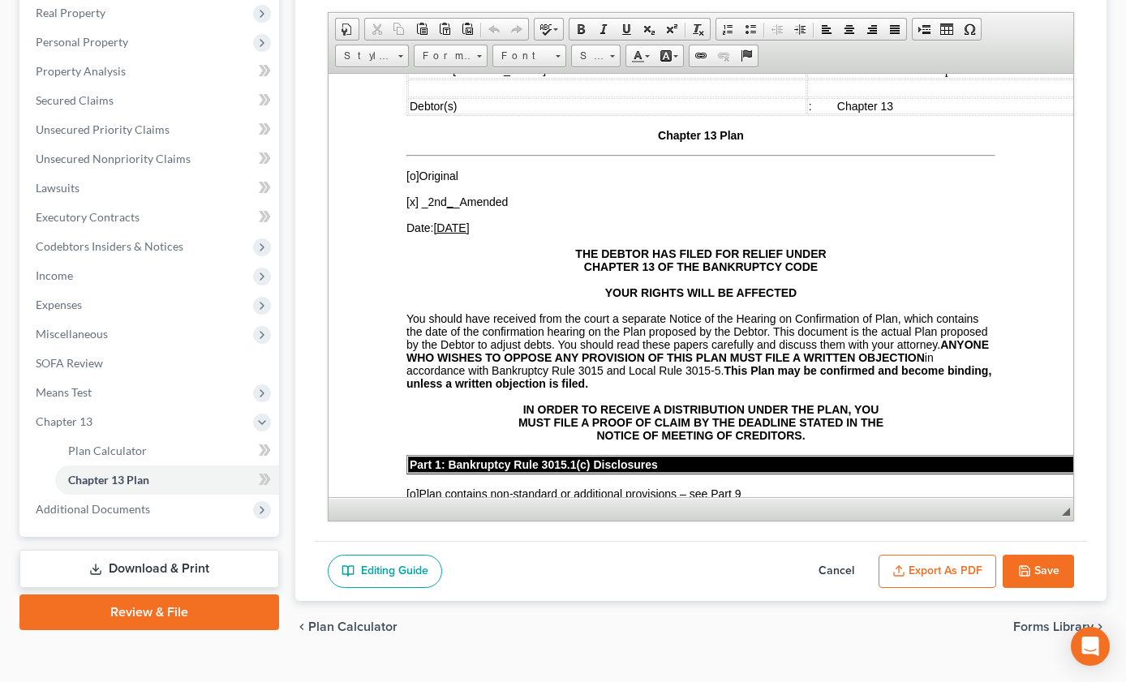
scroll to position [730, 0]
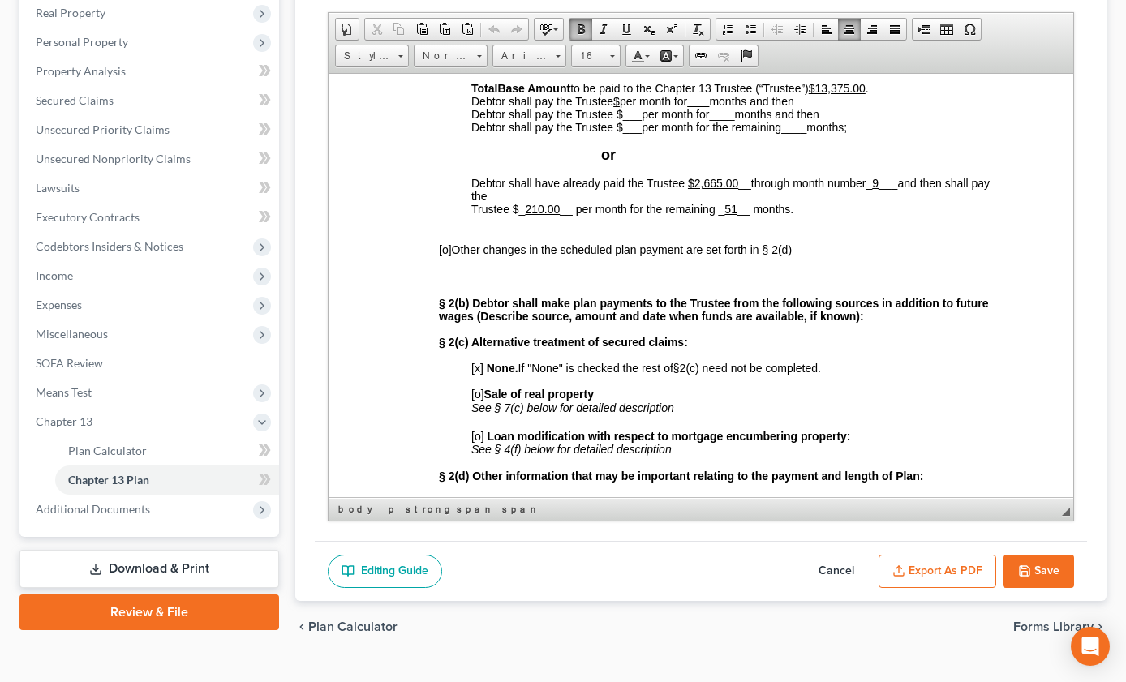
click at [919, 230] on p "Debtor shall have already paid the Trustee $2,665.00 __ through month number _ …" at bounding box center [733, 203] width 524 height 54
click at [879, 189] on u "9" at bounding box center [875, 182] width 6 height 13
click at [731, 215] on u "51" at bounding box center [731, 208] width 13 height 13
drag, startPoint x: 857, startPoint y: 169, endPoint x: 844, endPoint y: 172, distance: 13.4
click at [844, 94] on u "$13,375.00" at bounding box center [837, 87] width 57 height 13
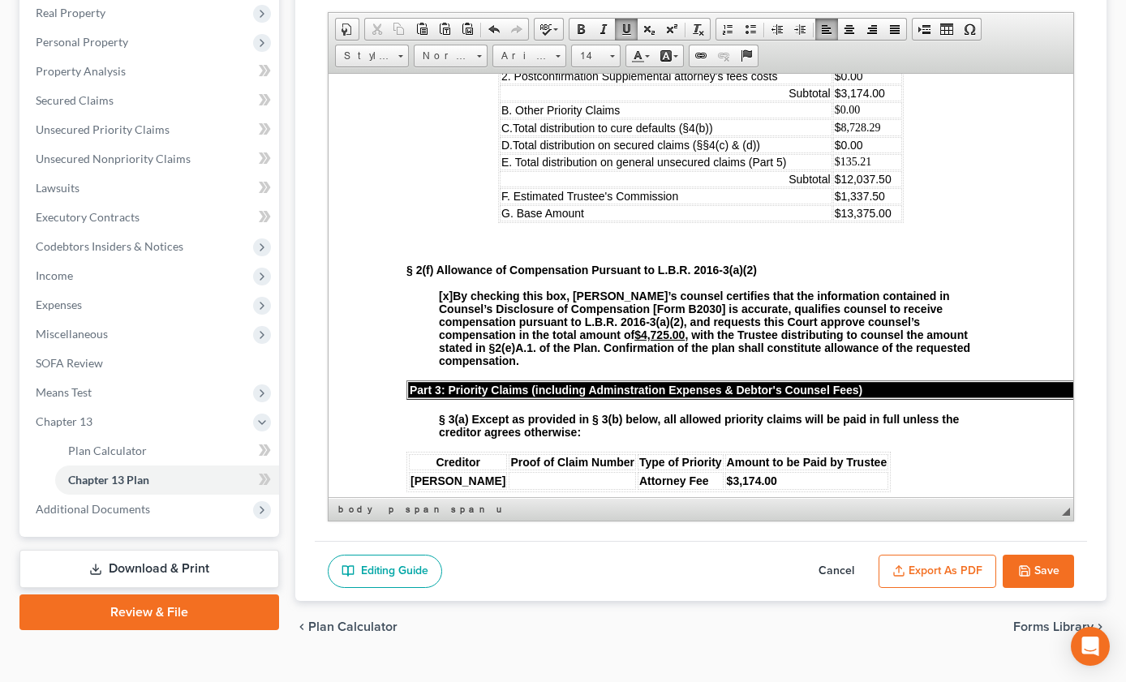
scroll to position [1379, 0]
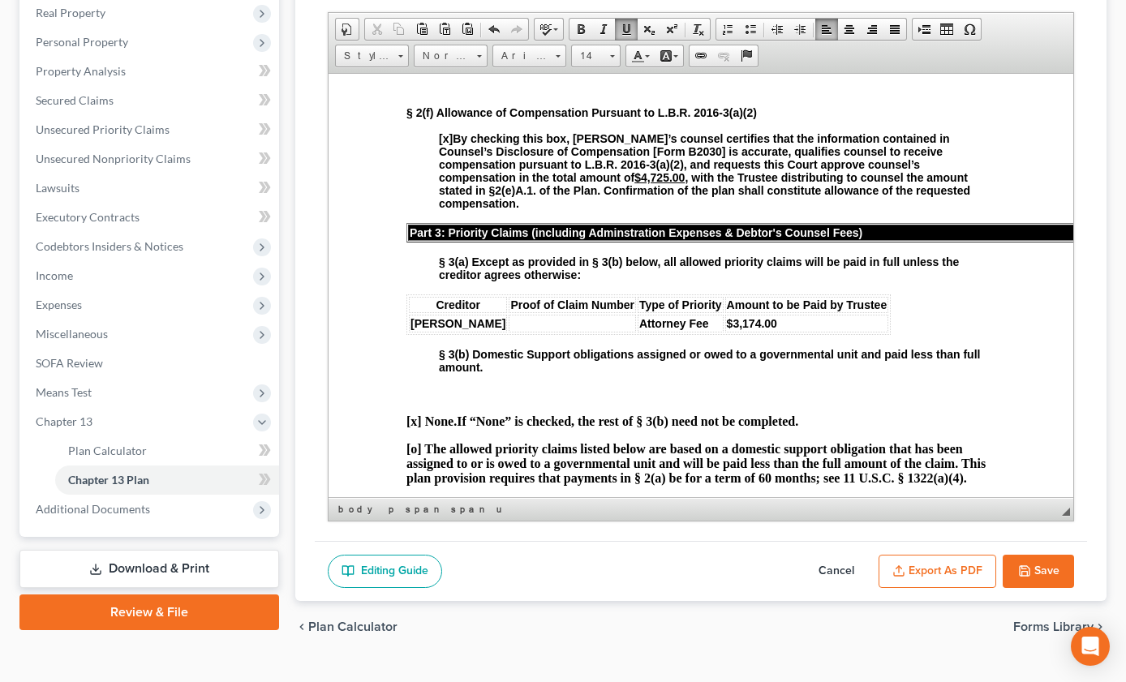
click at [858, 62] on span "$13,375.00" at bounding box center [863, 55] width 57 height 13
click at [852, 45] on span "$1,337.50" at bounding box center [860, 38] width 50 height 13
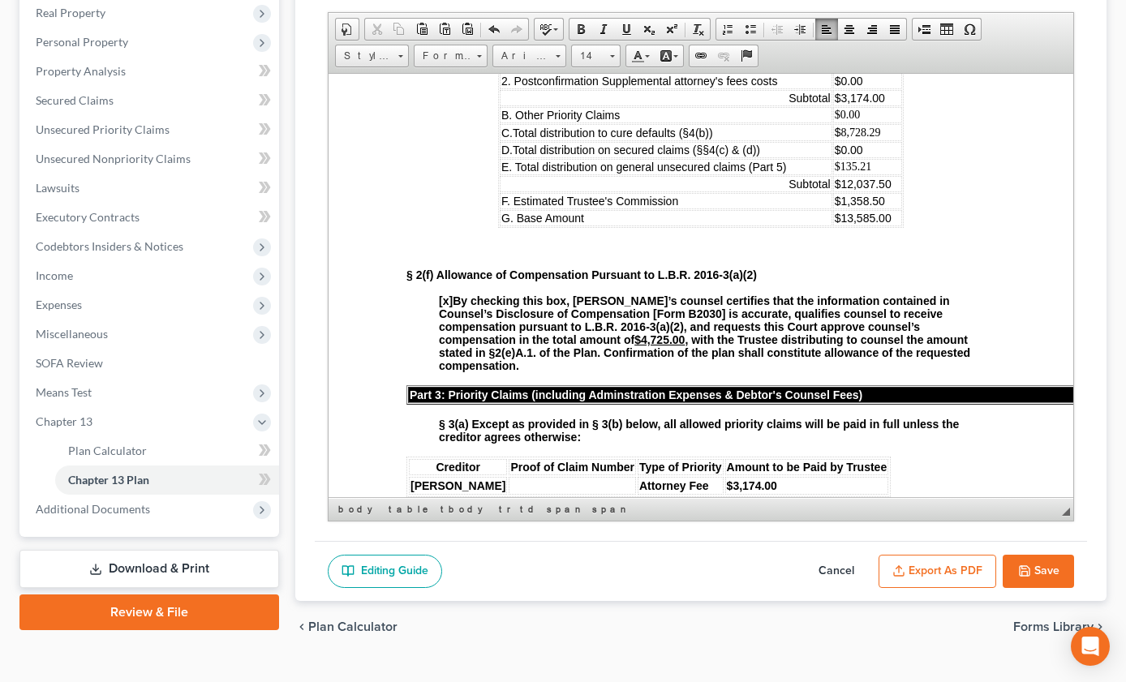
scroll to position [1298, 0]
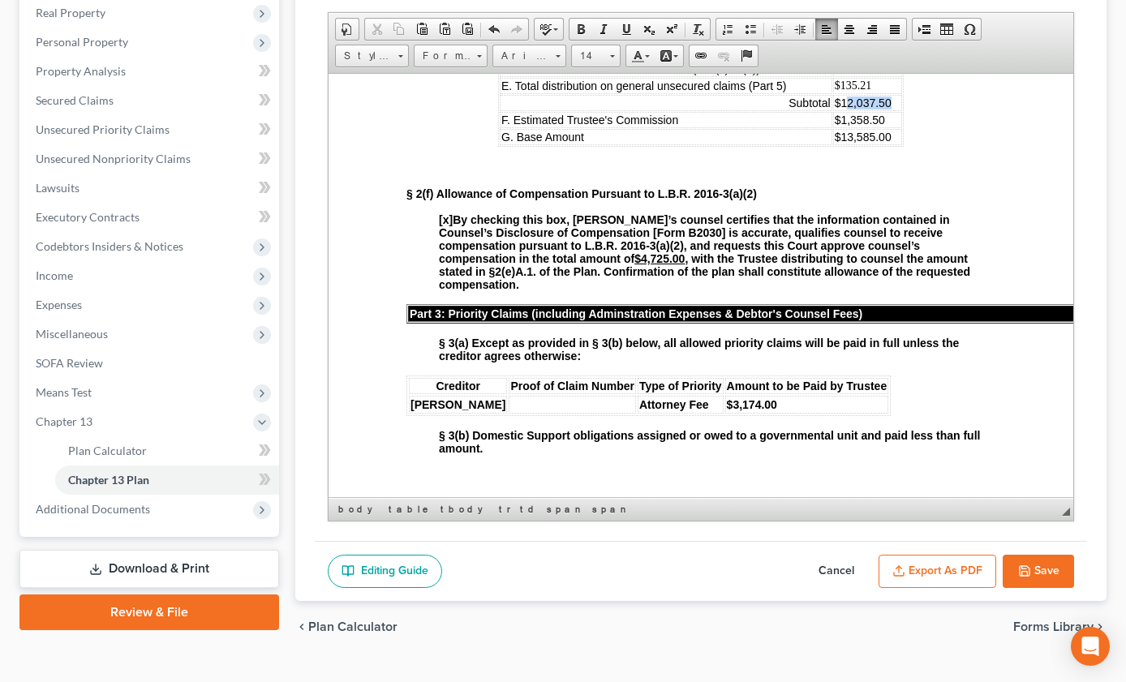
drag, startPoint x: 876, startPoint y: 247, endPoint x: 846, endPoint y: 238, distance: 31.3
click at [833, 110] on td "$12,037.50" at bounding box center [867, 102] width 69 height 16
drag, startPoint x: 854, startPoint y: 229, endPoint x: 826, endPoint y: 228, distance: 28.4
click at [835, 91] on span "$135.21" at bounding box center [853, 85] width 37 height 12
drag, startPoint x: 877, startPoint y: 248, endPoint x: 831, endPoint y: 245, distance: 46.4
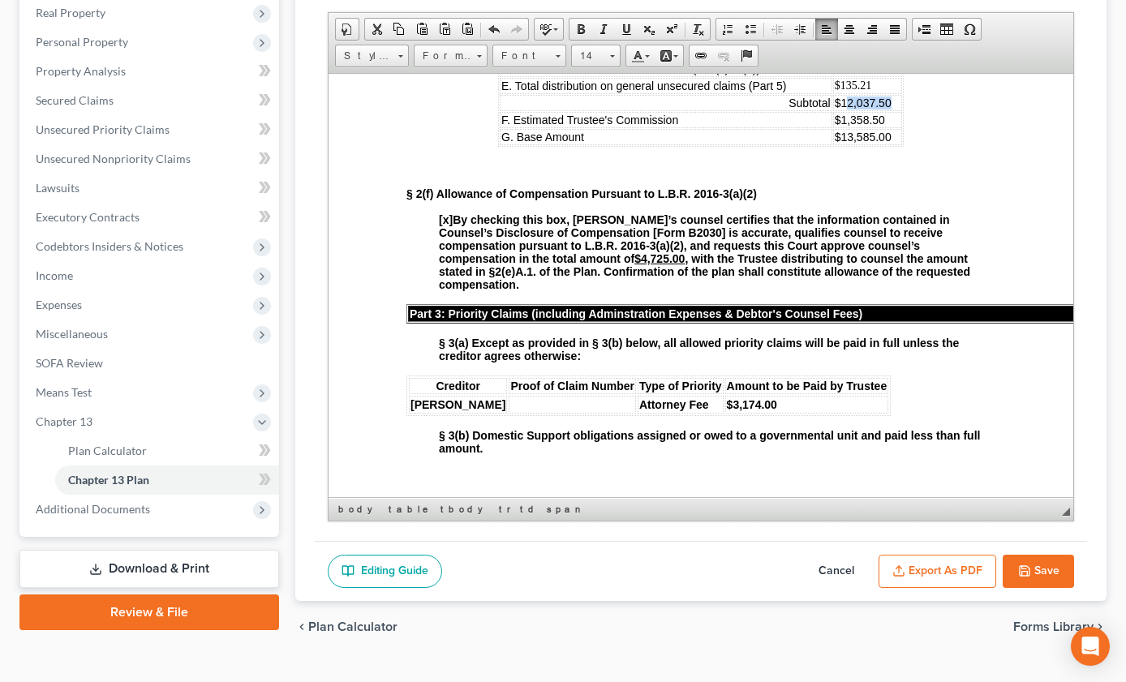
click at [833, 110] on td "$12,037.50" at bounding box center [867, 102] width 69 height 16
drag, startPoint x: 863, startPoint y: 227, endPoint x: 829, endPoint y: 229, distance: 33.3
click at [833, 93] on td "$135.21" at bounding box center [867, 85] width 69 height 16
click at [1026, 589] on button "Save" at bounding box center [1038, 572] width 71 height 34
select select "2"
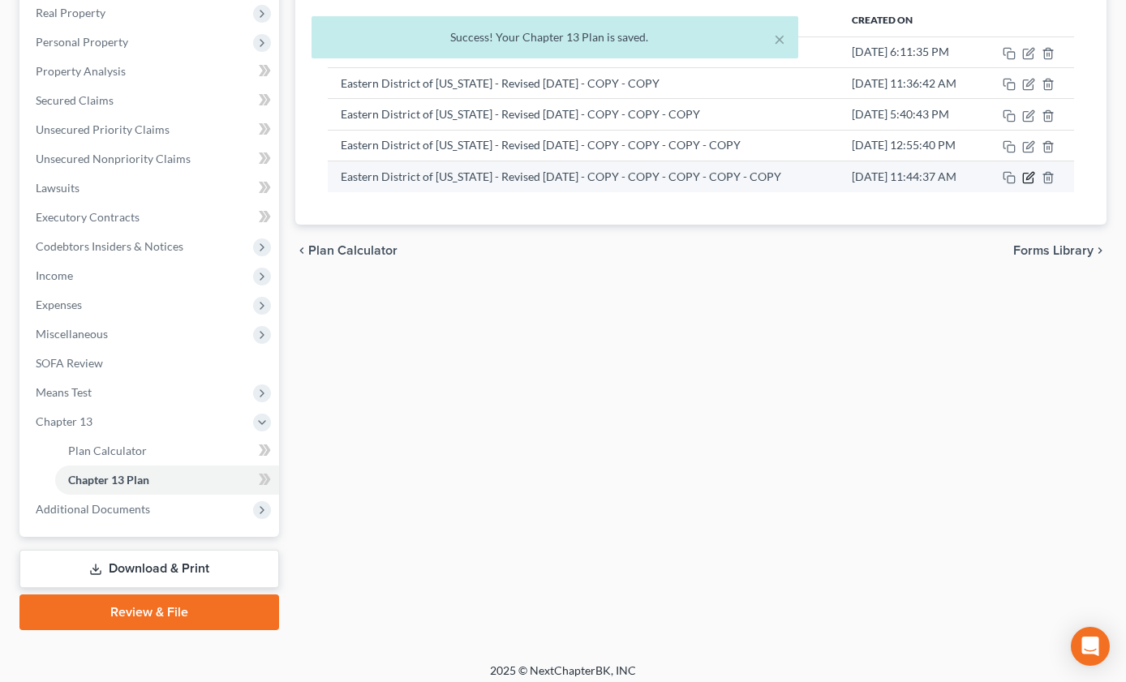
click at [1033, 180] on icon "button" at bounding box center [1029, 176] width 7 height 7
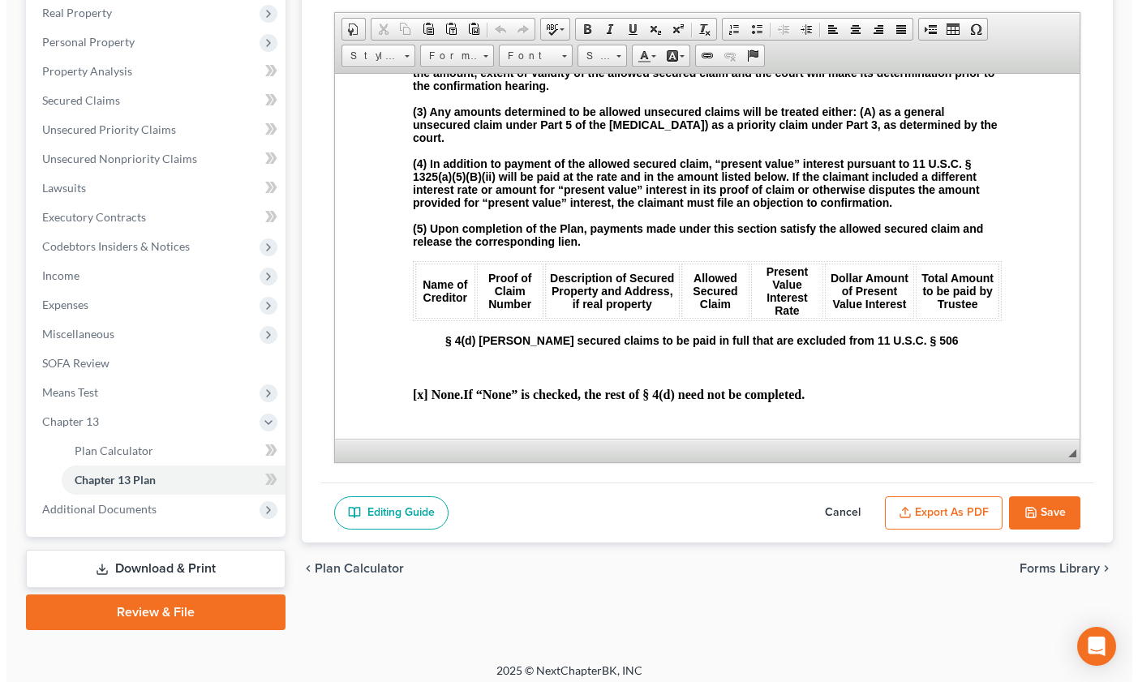
scroll to position [2434, 0]
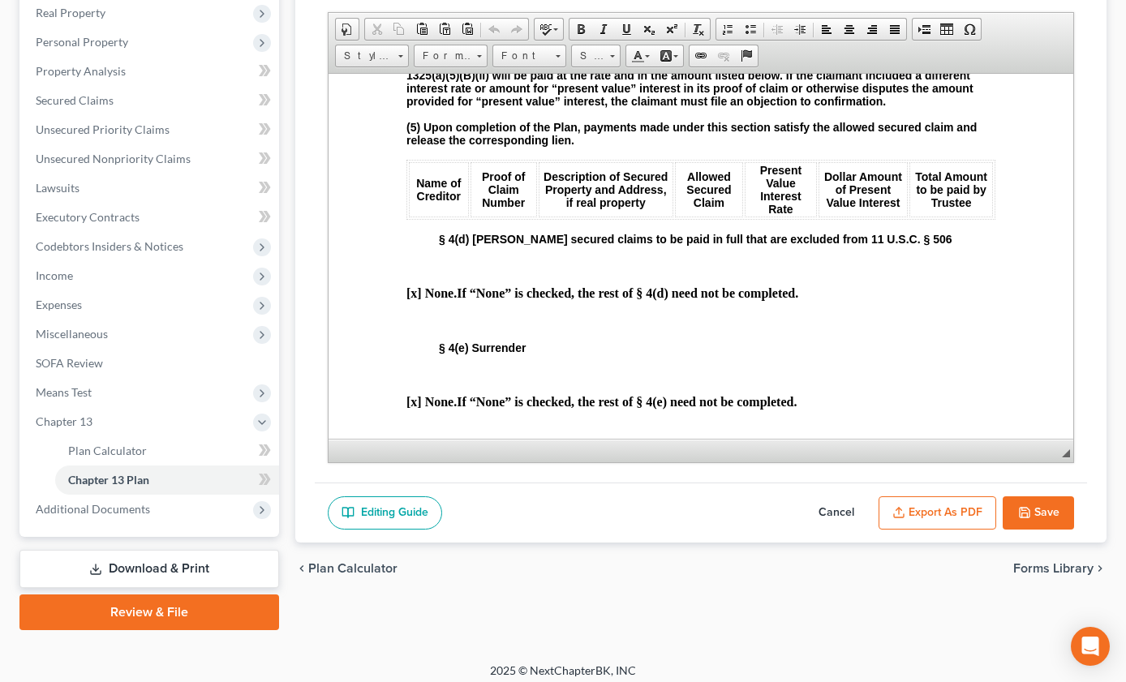
click at [919, 531] on button "Export as PDF" at bounding box center [938, 514] width 118 height 34
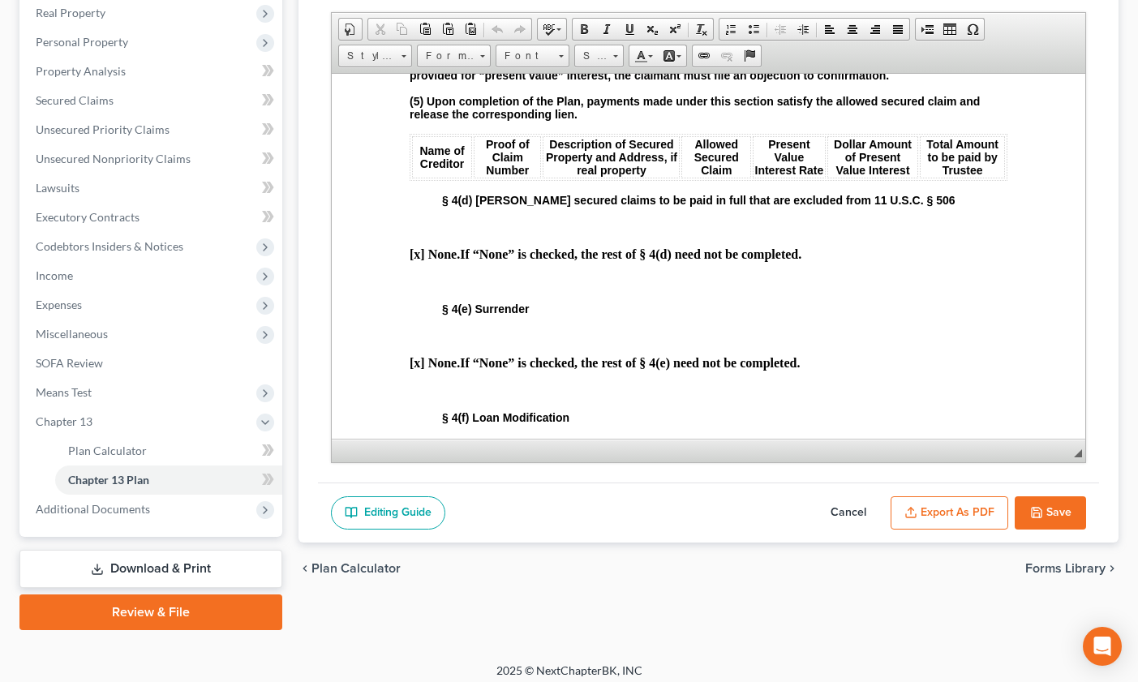
scroll to position [2421, 0]
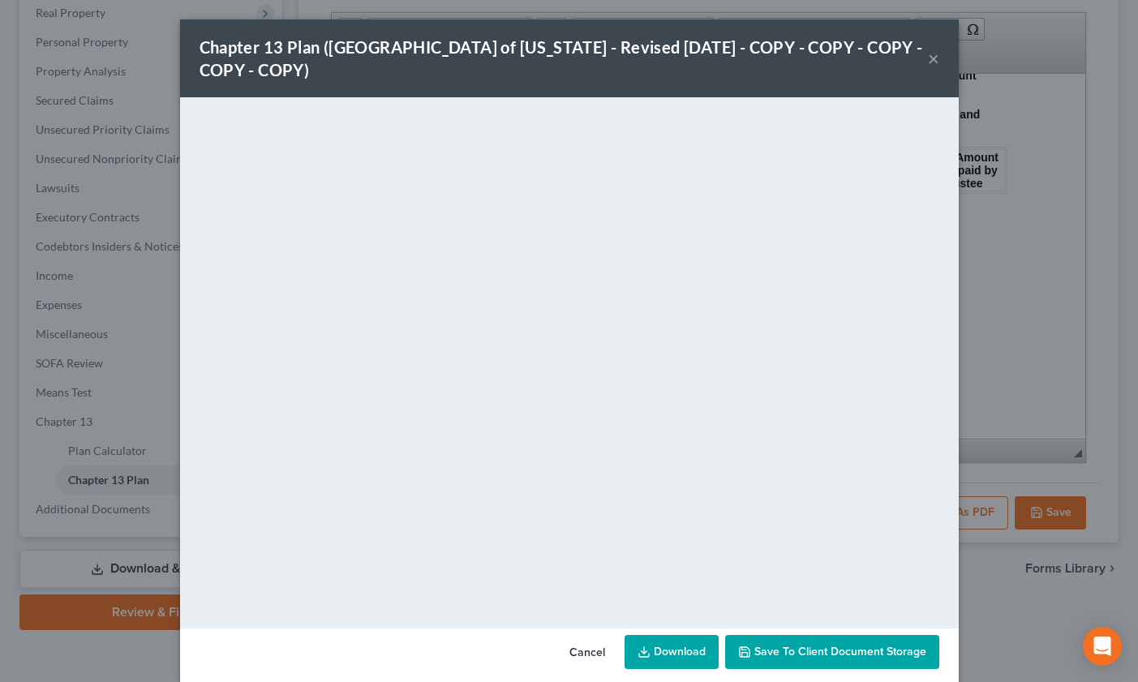
click at [709, 669] on link "Download" at bounding box center [672, 652] width 94 height 34
